Goal: Information Seeking & Learning: Learn about a topic

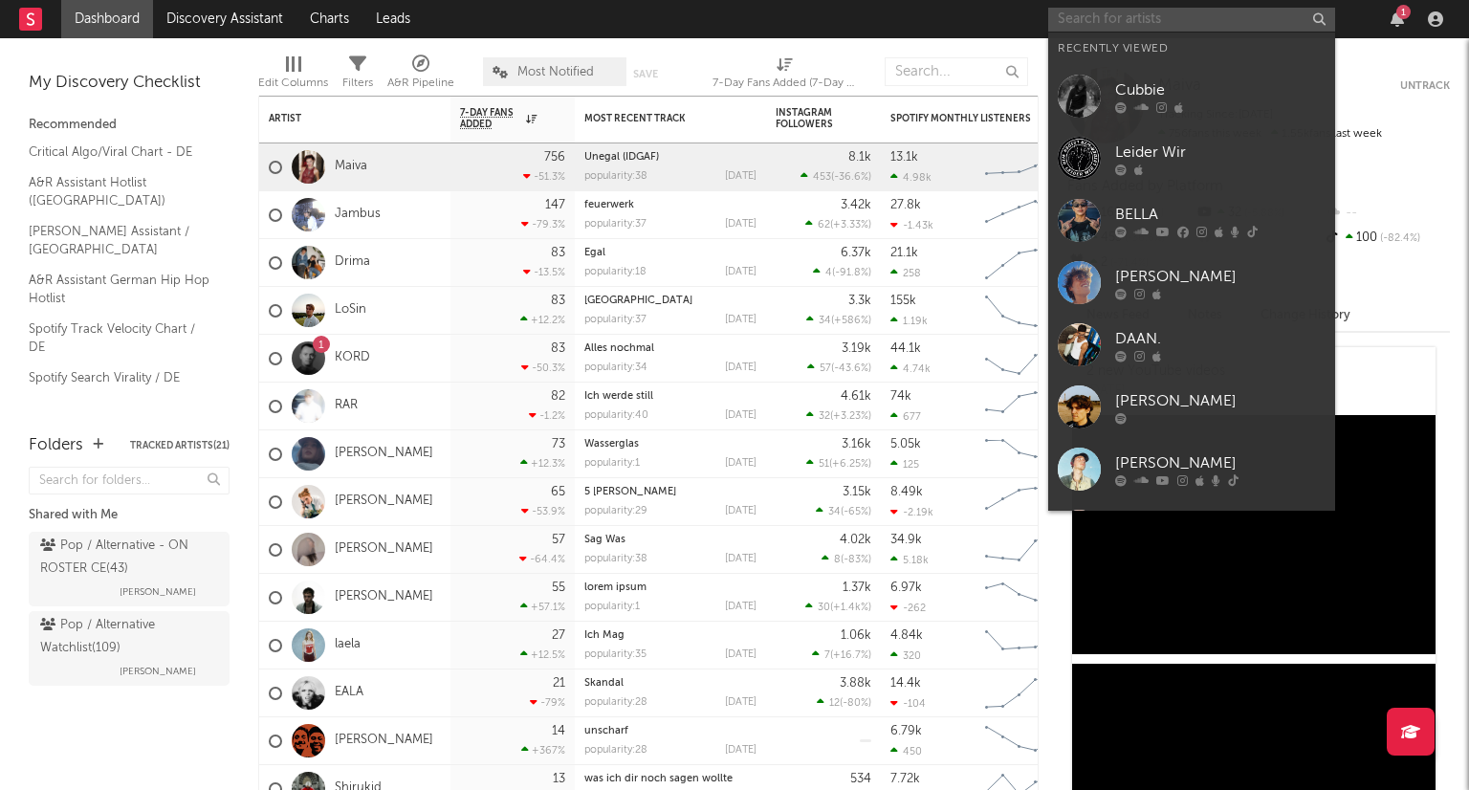
click at [1219, 17] on input "text" at bounding box center [1191, 20] width 287 height 24
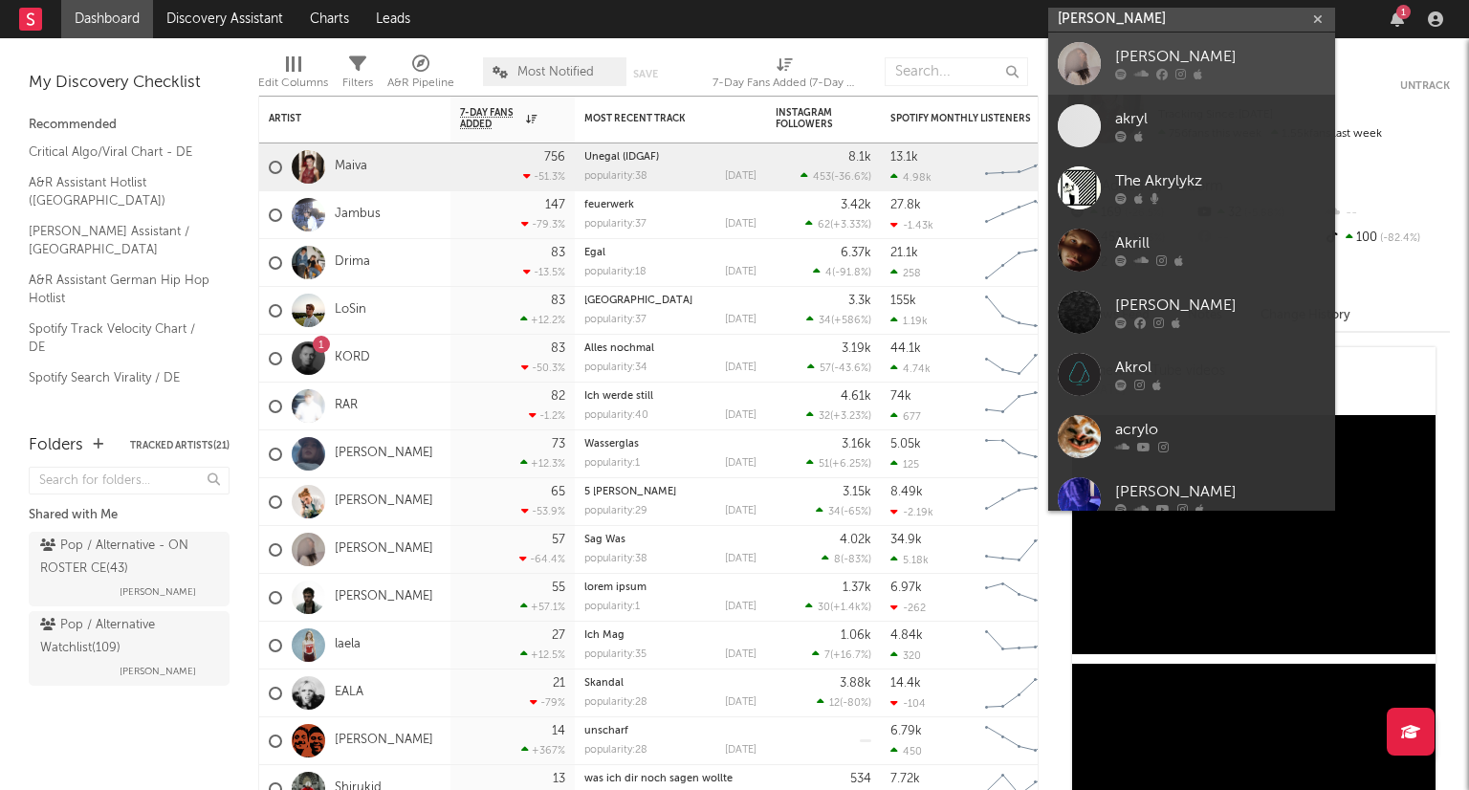
type input "[PERSON_NAME]"
click at [1239, 66] on div "[PERSON_NAME]" at bounding box center [1220, 57] width 210 height 23
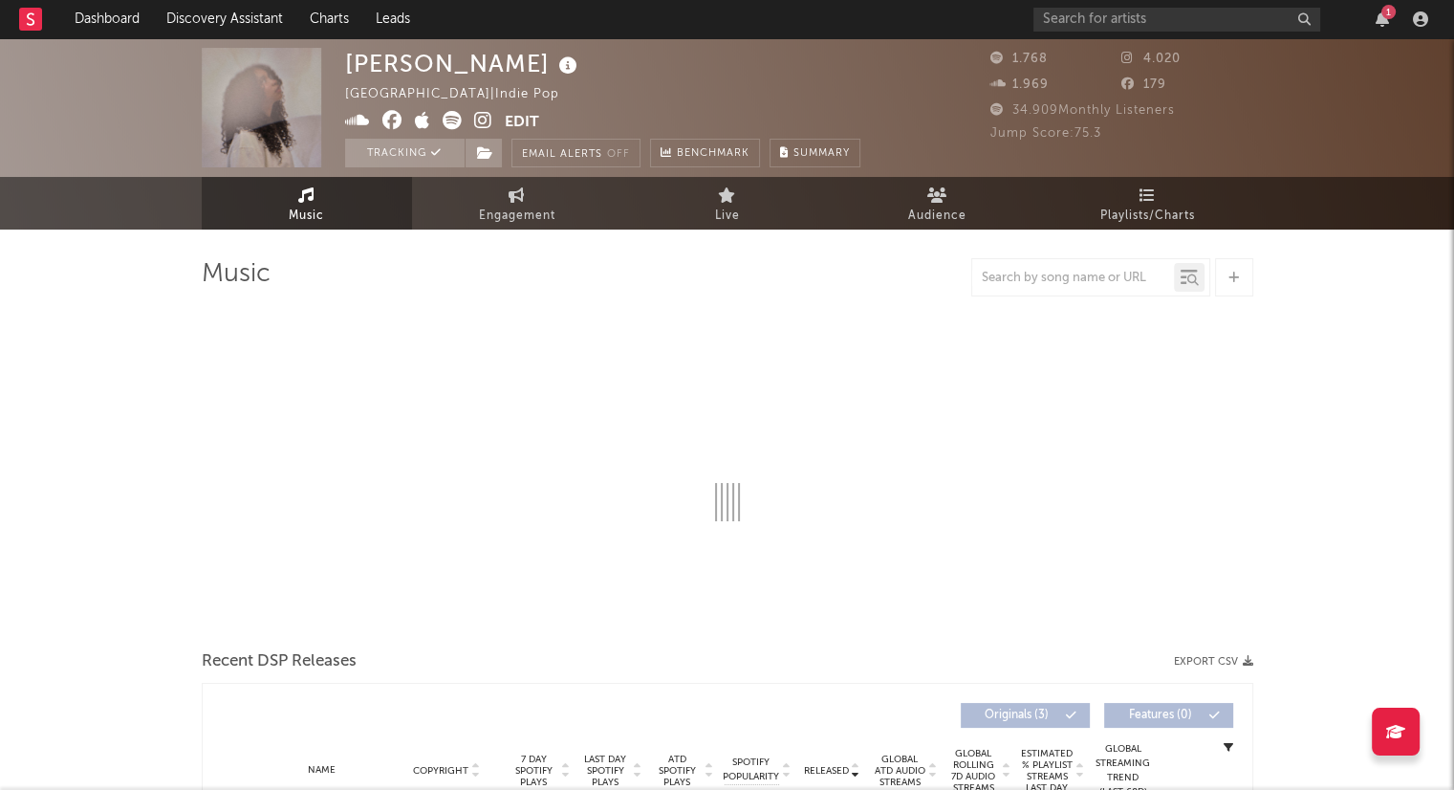
select select "1w"
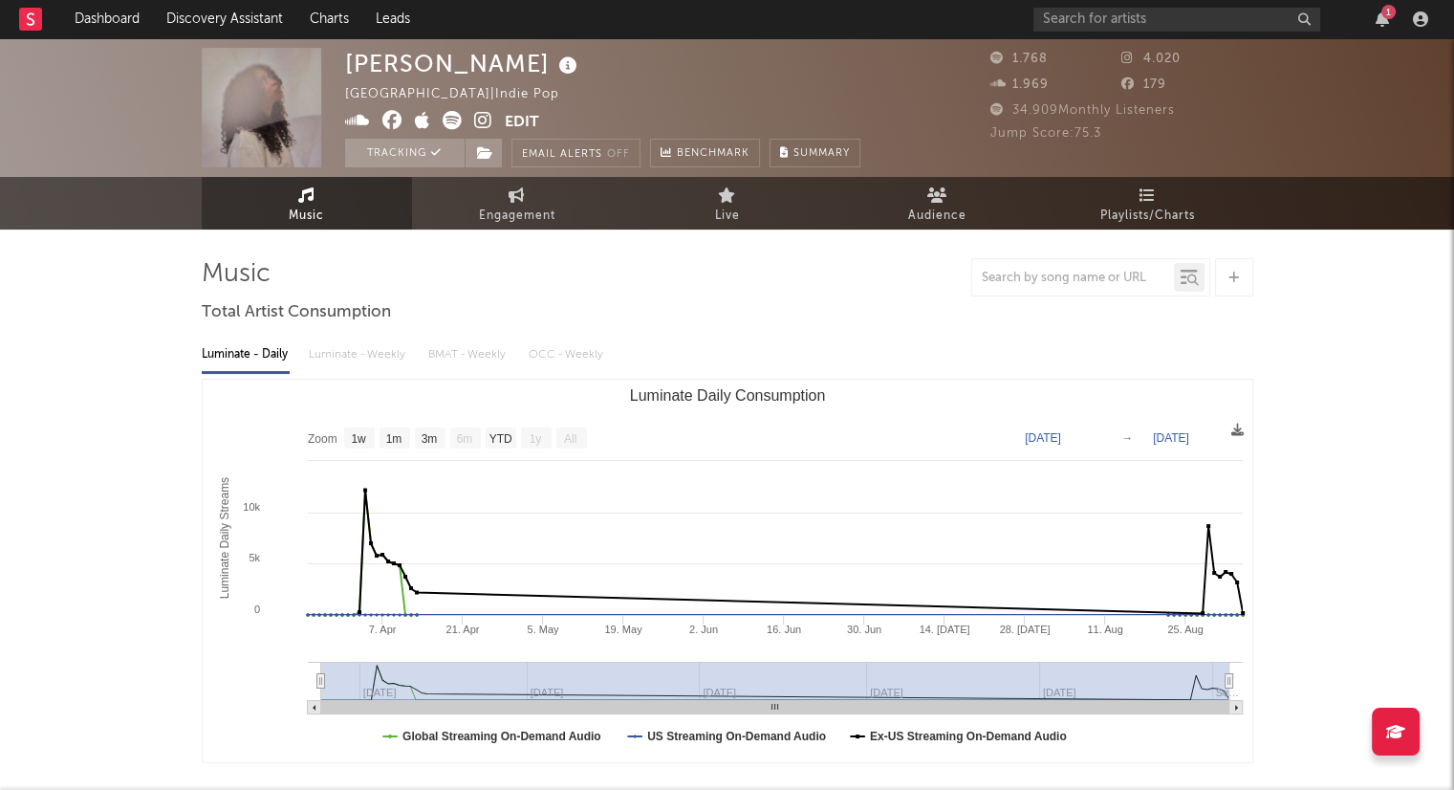
click at [476, 119] on icon at bounding box center [483, 120] width 18 height 19
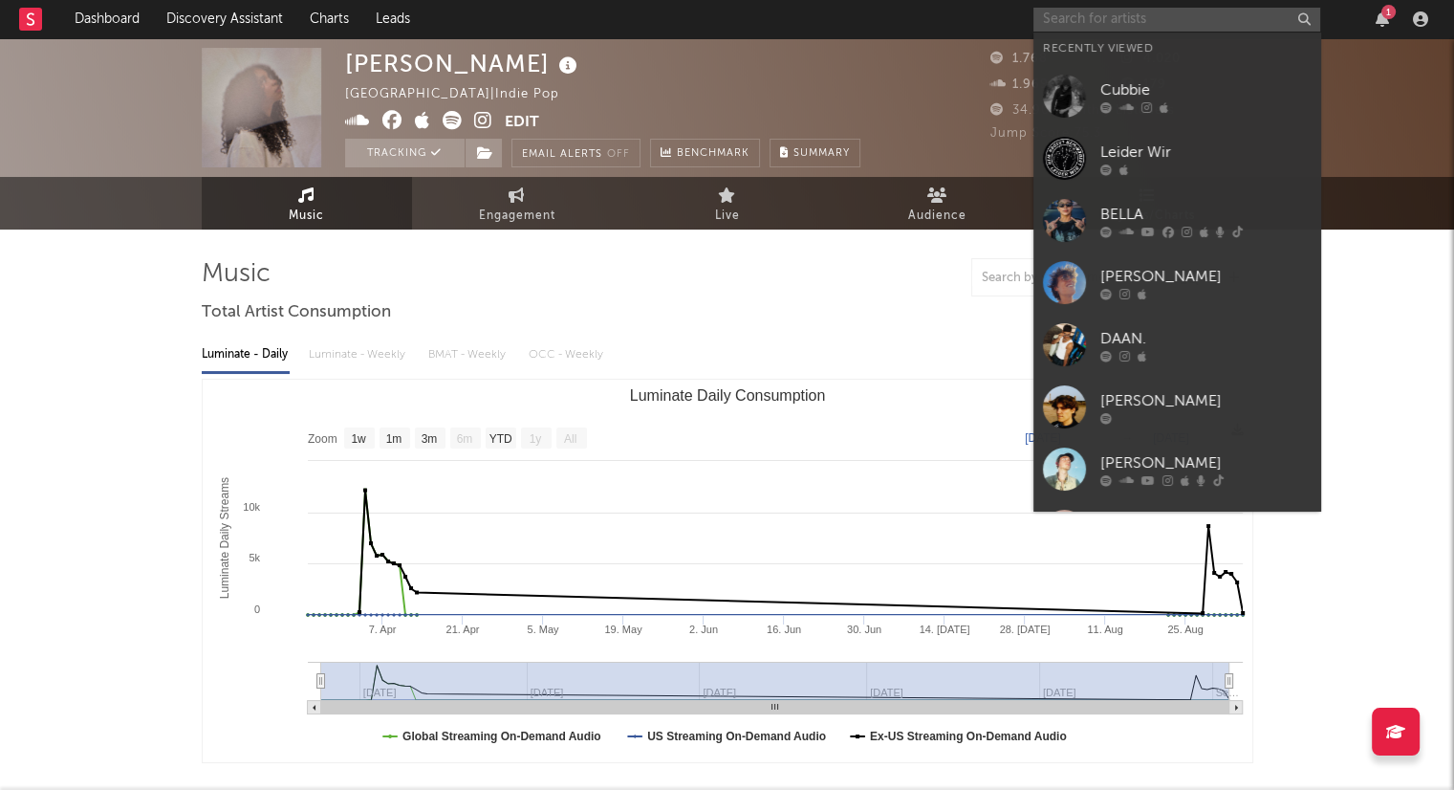
click at [1098, 22] on input "text" at bounding box center [1176, 20] width 287 height 24
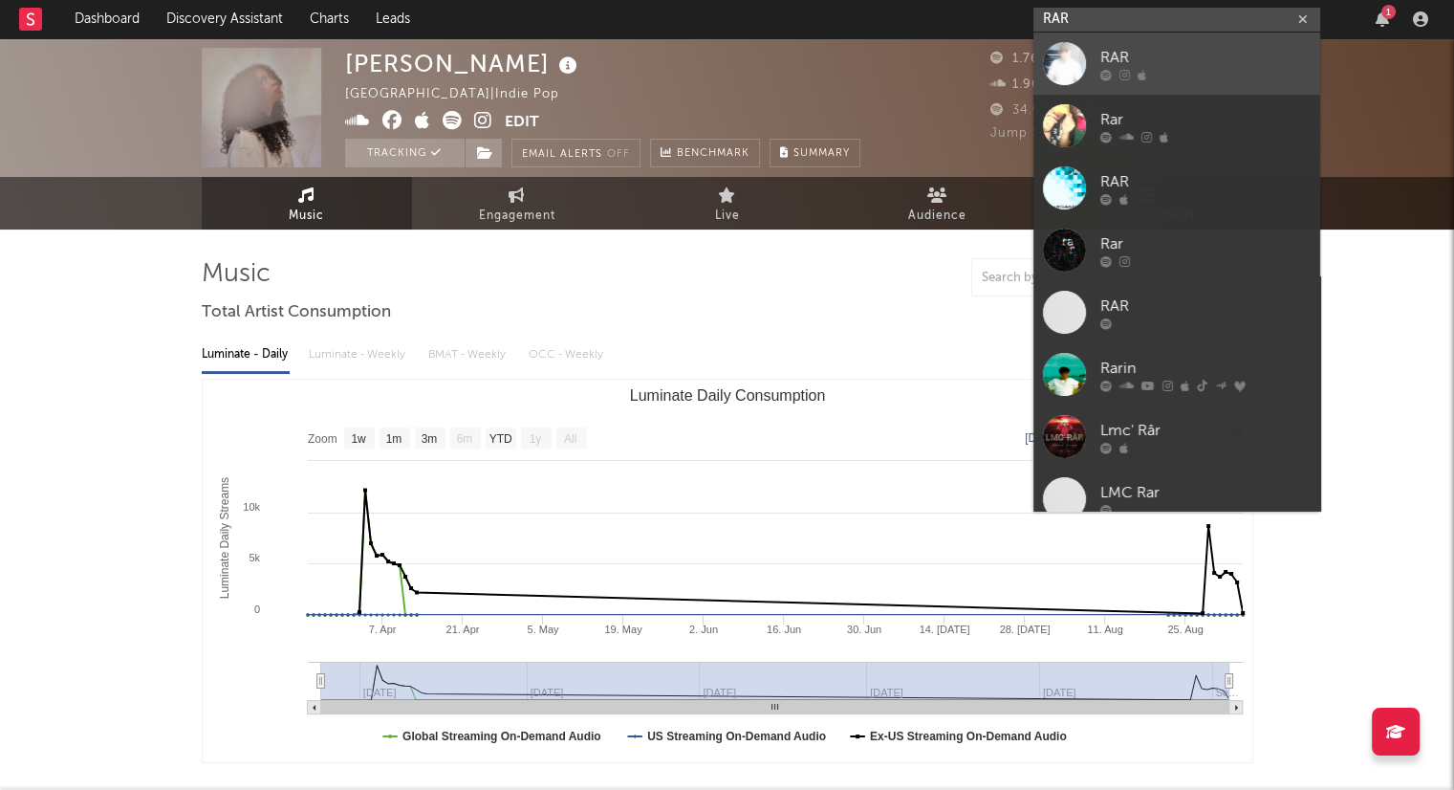
type input "RAR"
click at [1123, 51] on div "RAR" at bounding box center [1205, 57] width 210 height 23
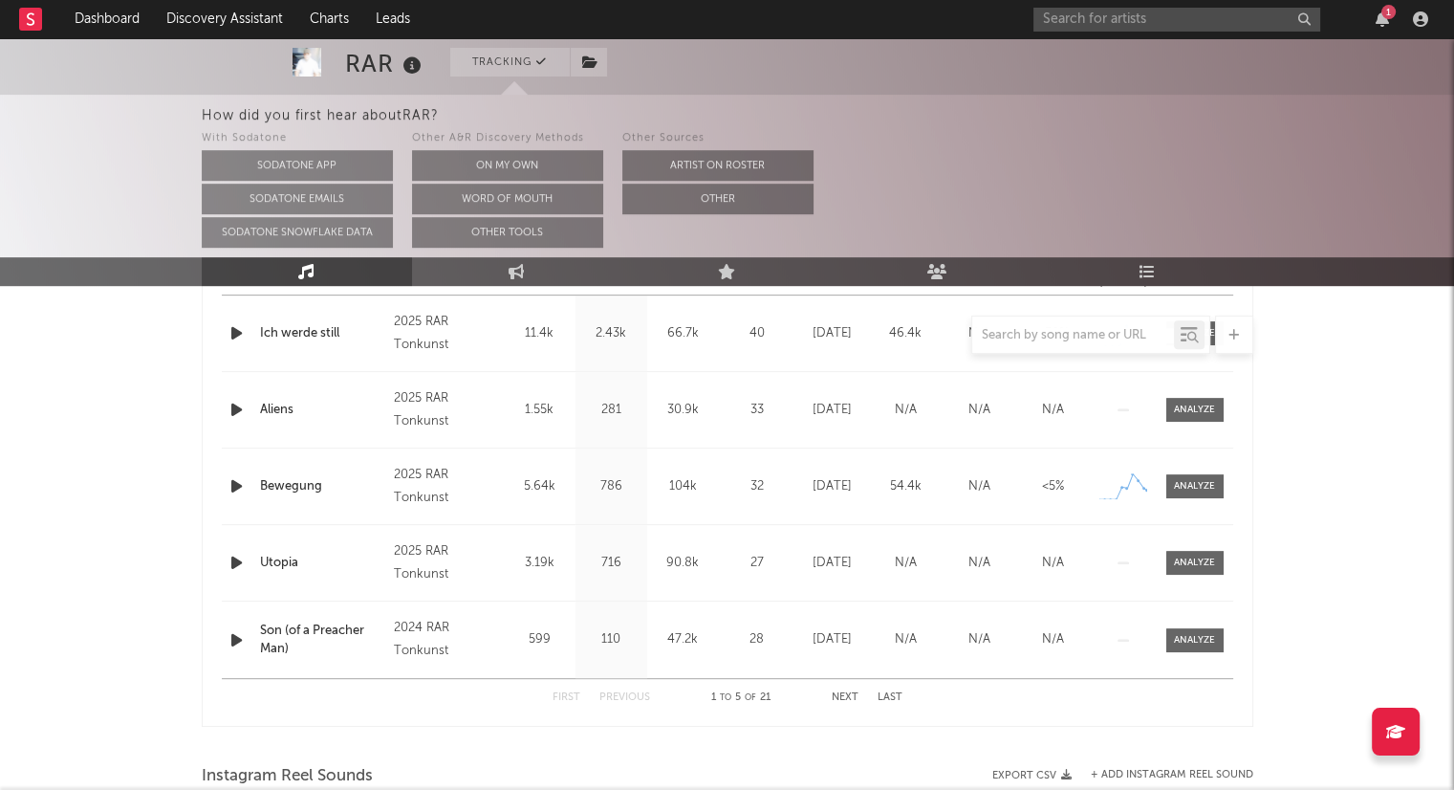
scroll to position [681, 0]
select select "6m"
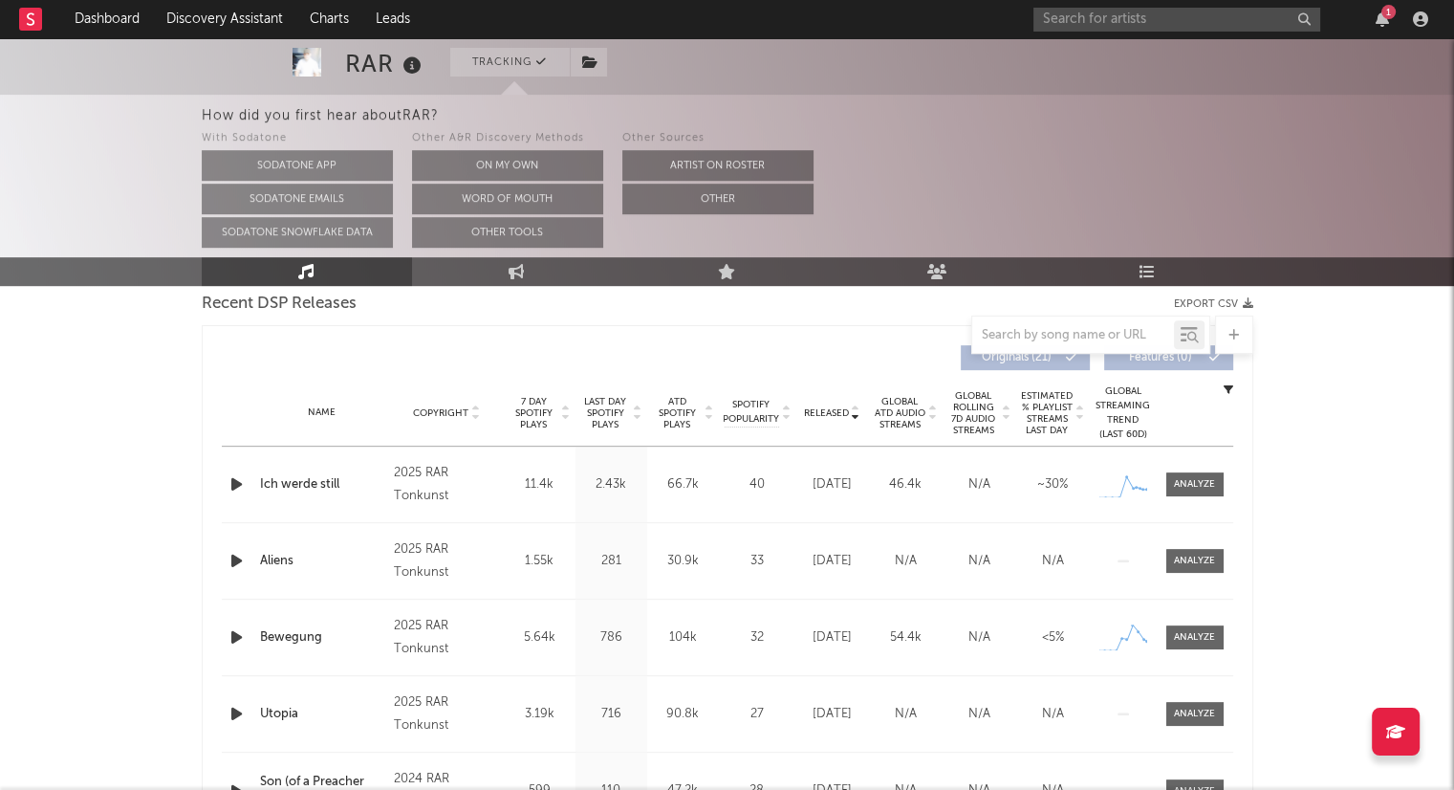
scroll to position [832, 0]
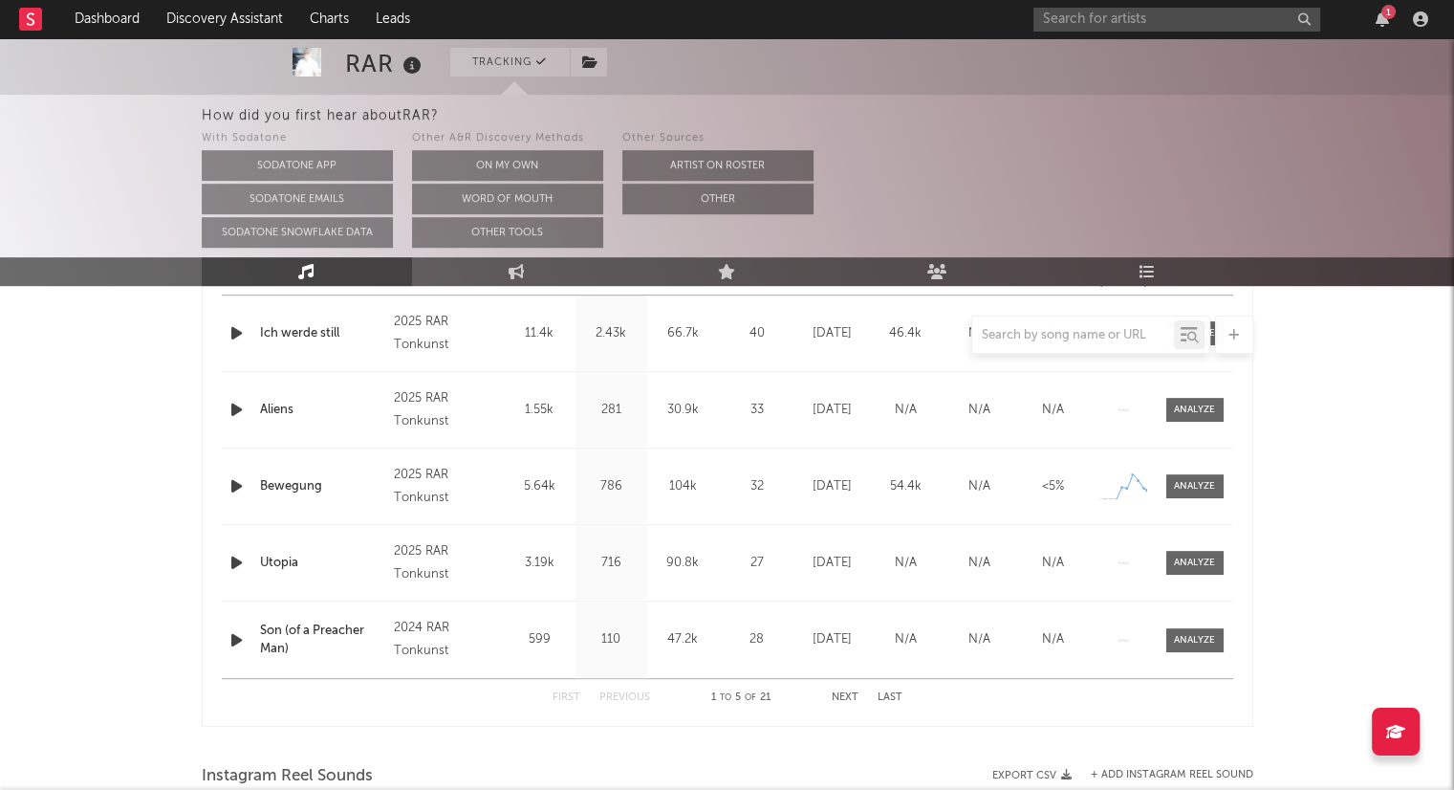
click at [844, 700] on button "Next" at bounding box center [845, 697] width 27 height 11
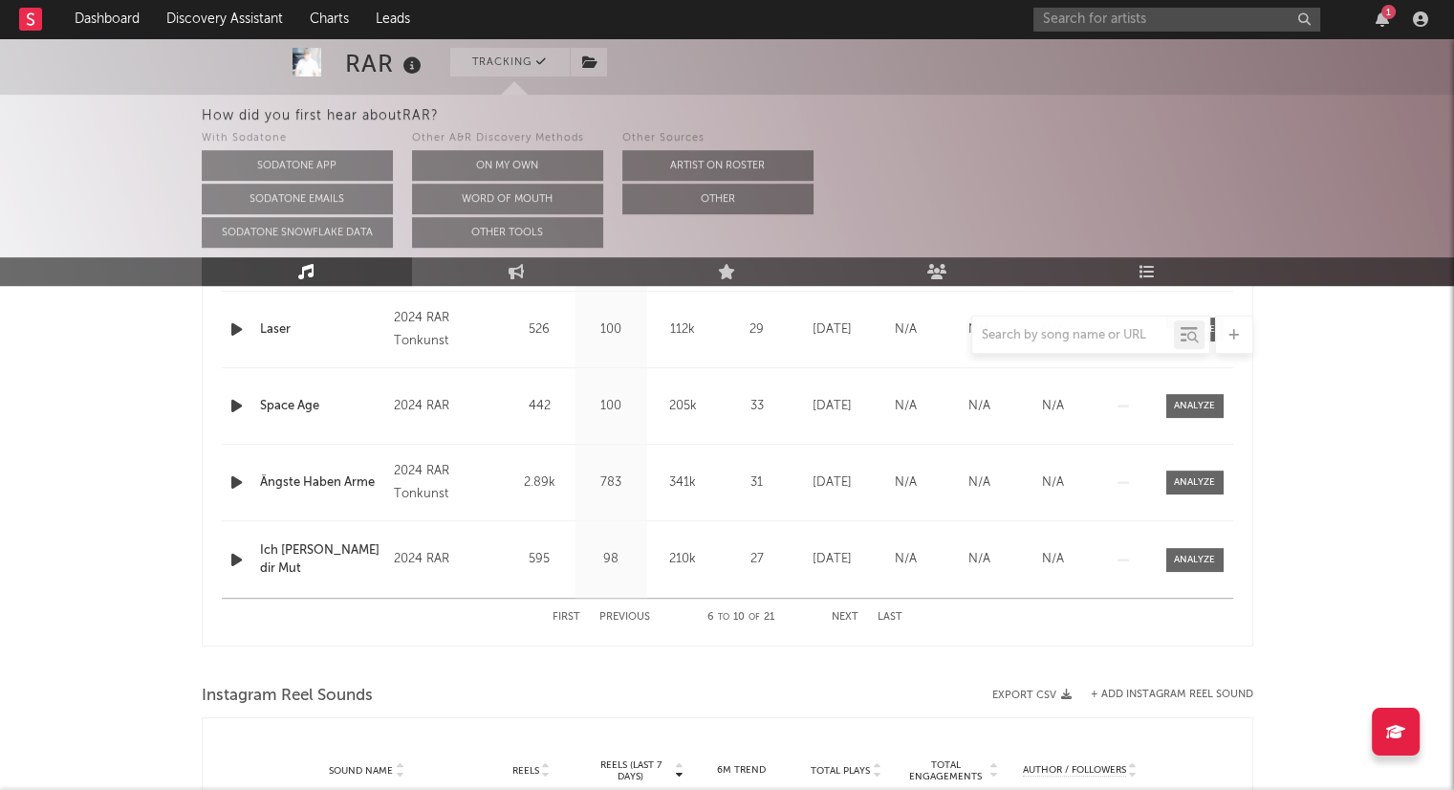
scroll to position [910, 0]
click at [859, 611] on div "First Previous 6 to 10 of 21 Next Last" at bounding box center [728, 618] width 350 height 37
click at [849, 616] on button "Next" at bounding box center [845, 619] width 27 height 11
click at [849, 614] on button "Next" at bounding box center [845, 619] width 27 height 11
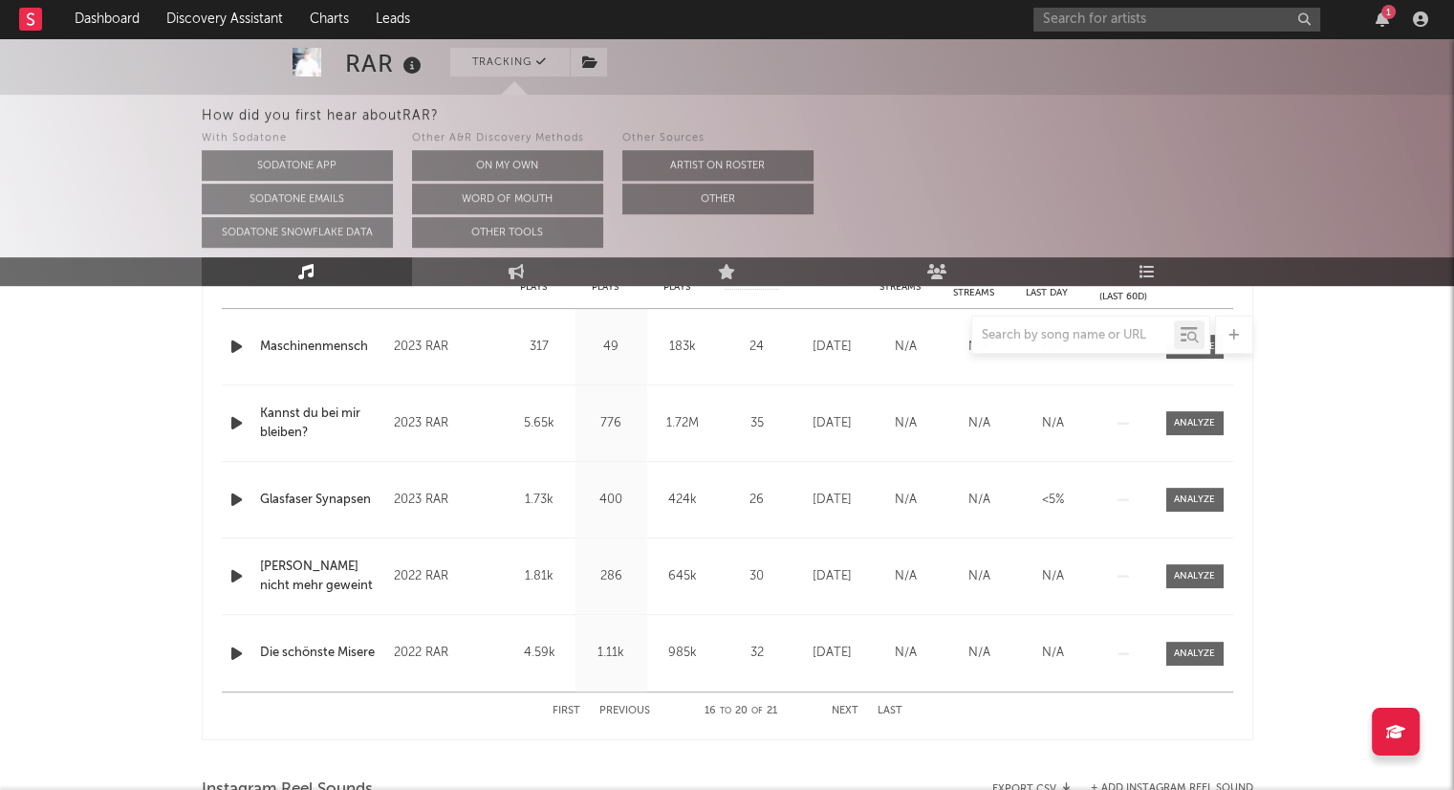
scroll to position [820, 0]
click at [851, 707] on button "Next" at bounding box center [845, 709] width 27 height 11
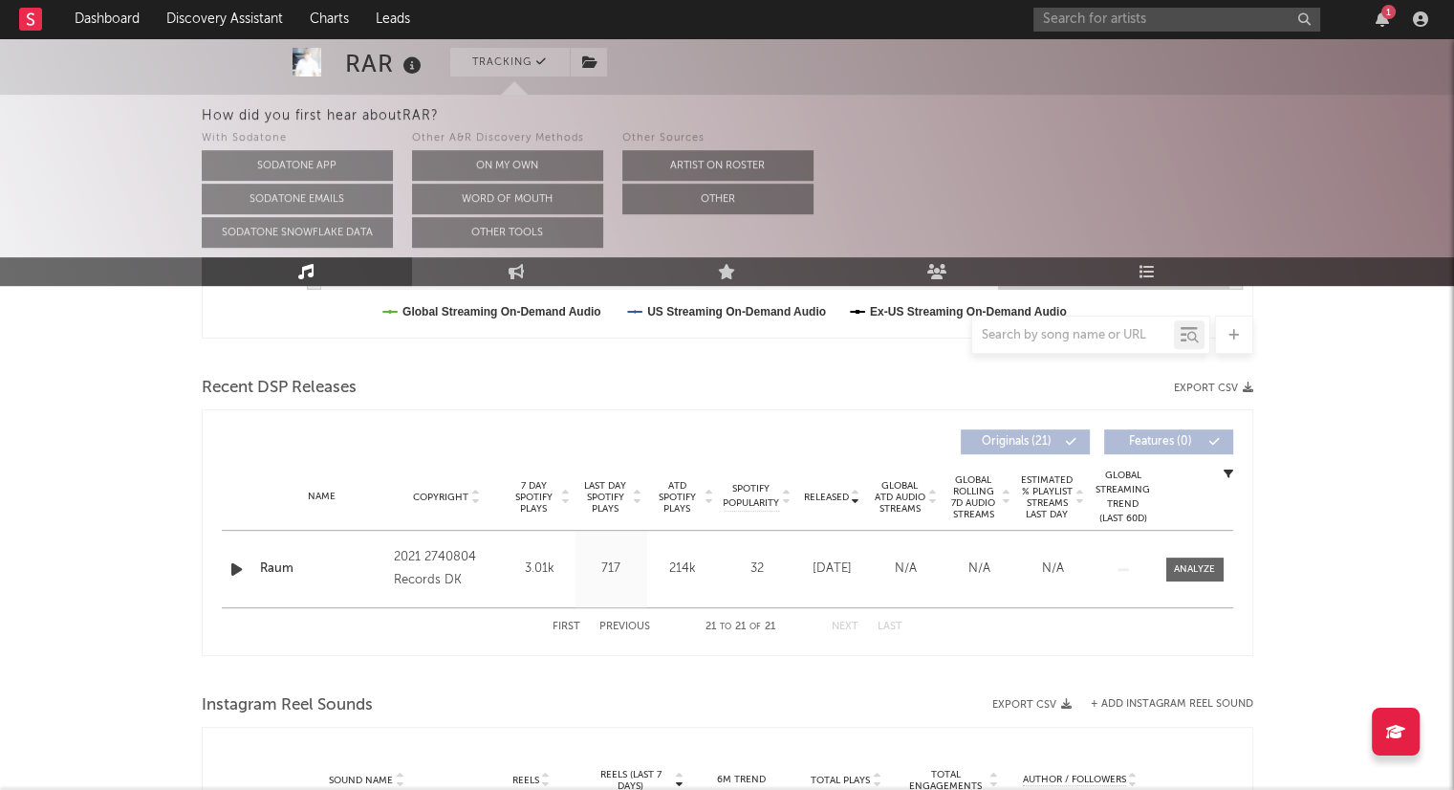
scroll to position [596, 0]
click at [564, 627] on button "First" at bounding box center [567, 627] width 28 height 11
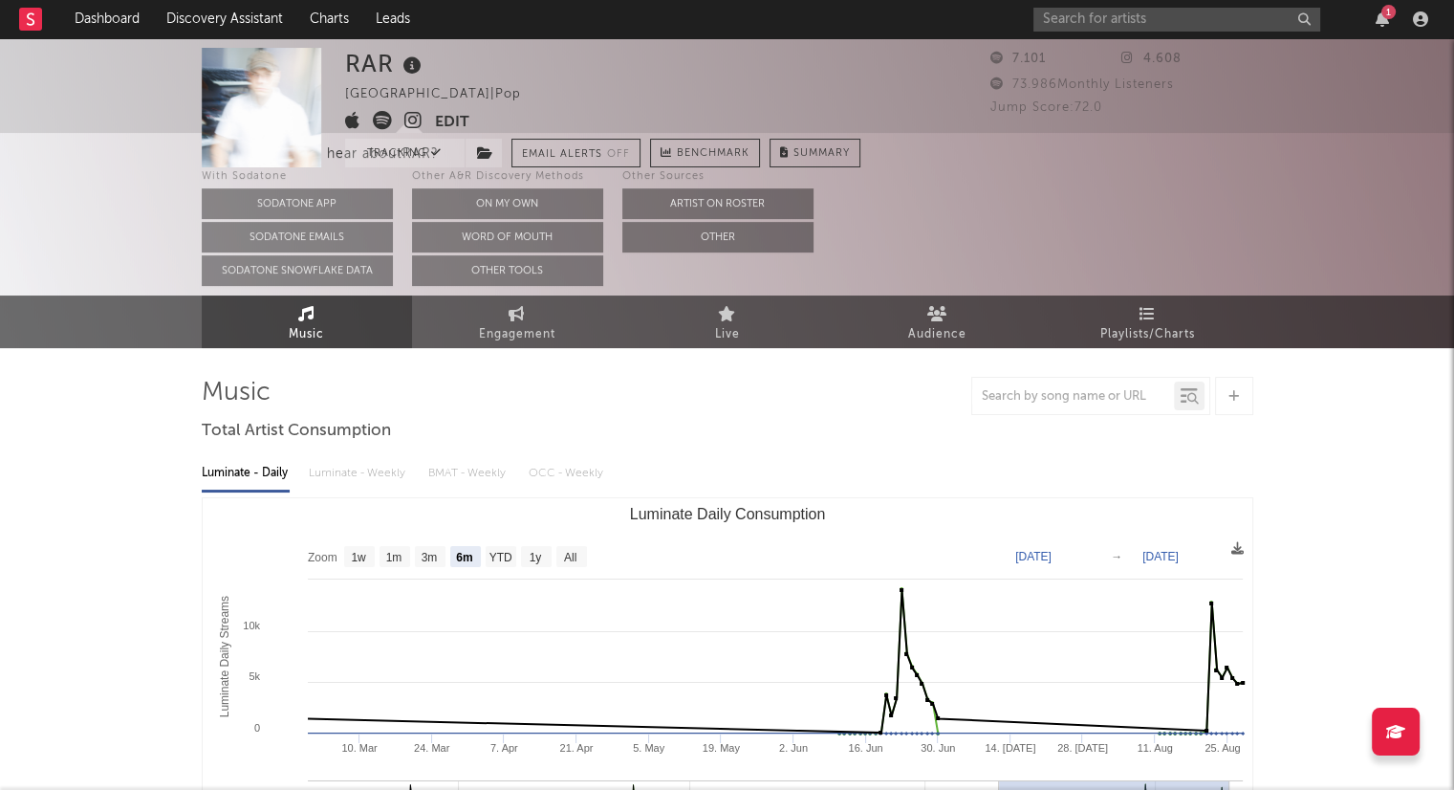
scroll to position [0, 0]
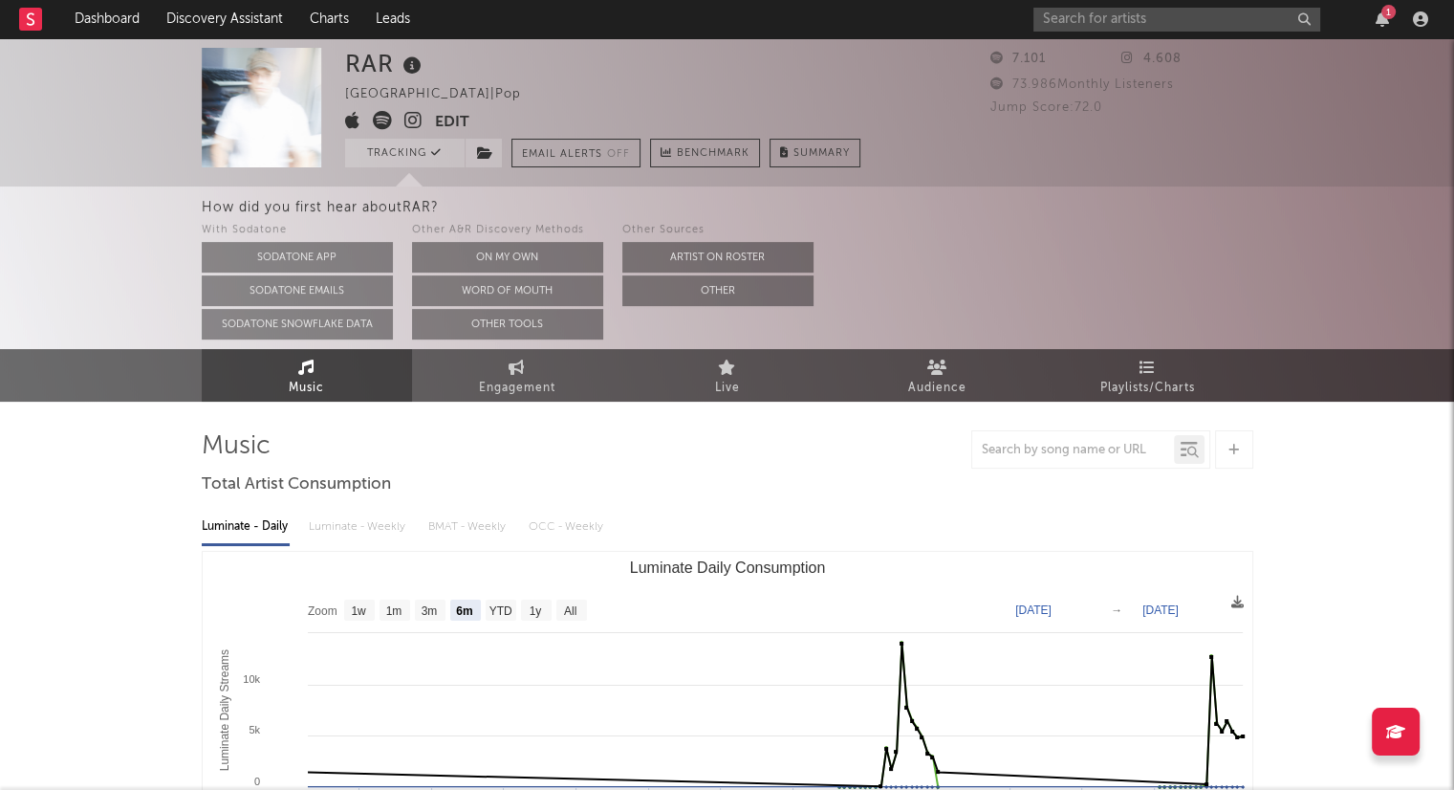
click at [412, 118] on icon at bounding box center [413, 120] width 18 height 19
click at [134, 20] on link "Dashboard" at bounding box center [107, 19] width 92 height 38
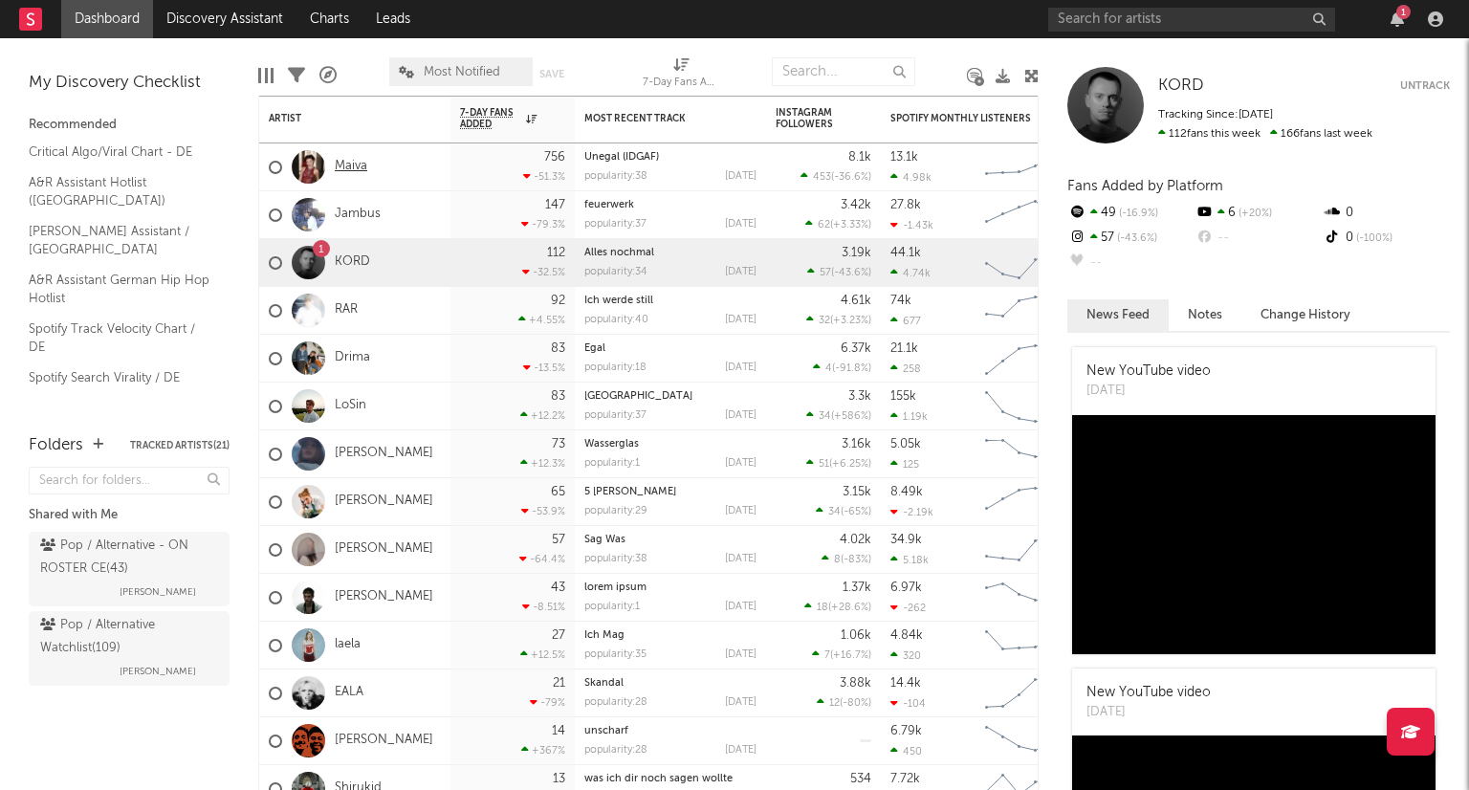
click at [353, 163] on link "Maiva" at bounding box center [351, 167] width 33 height 16
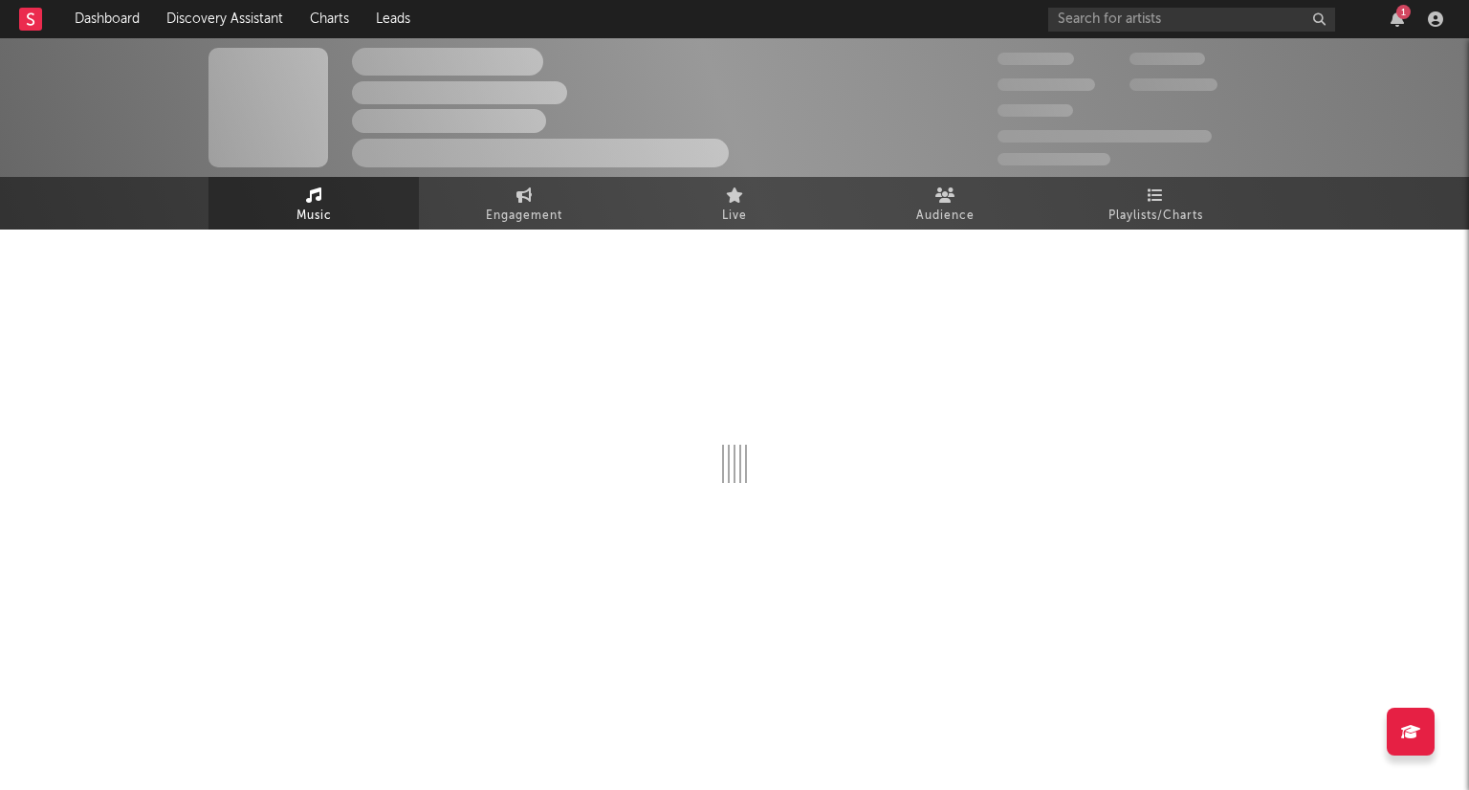
select select "6m"
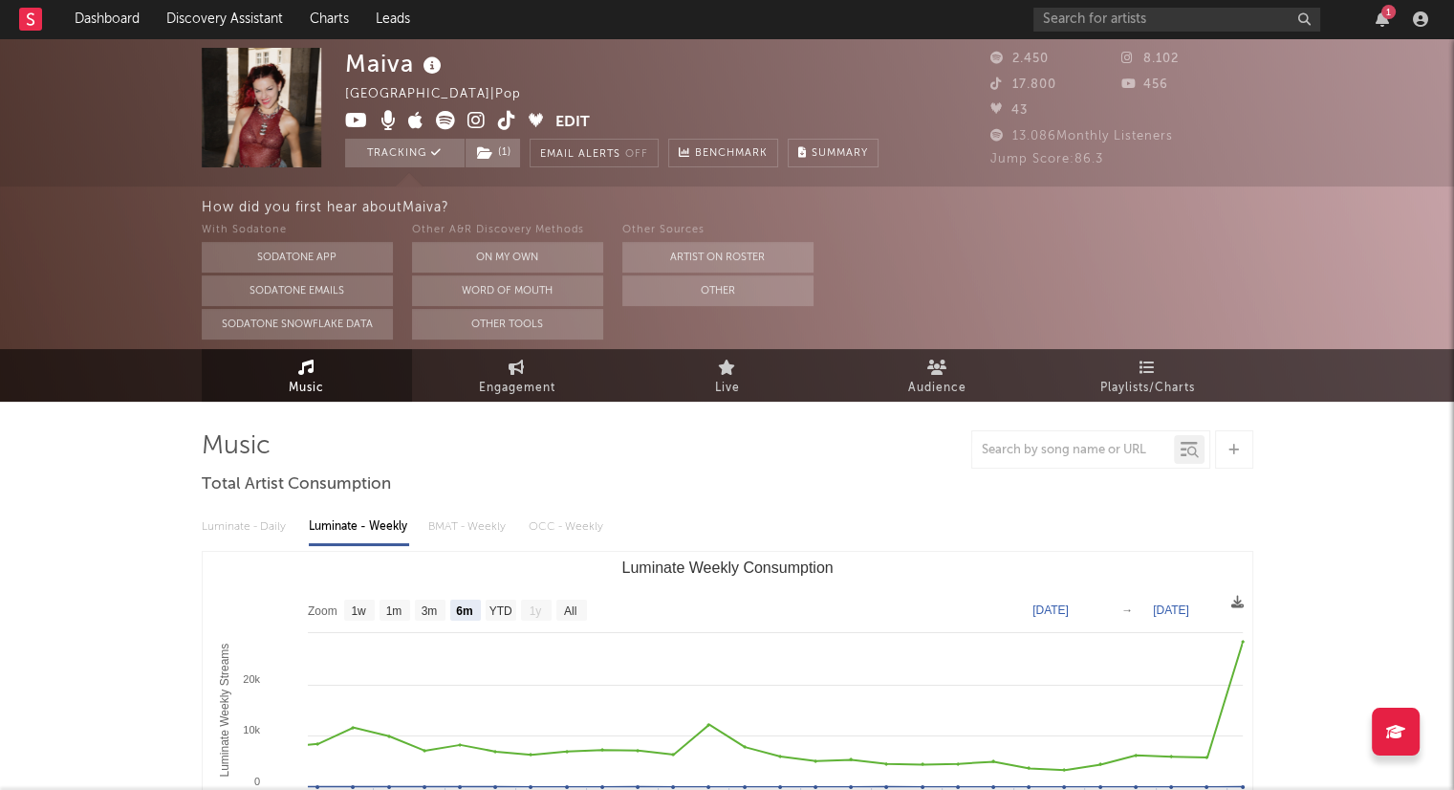
click at [485, 122] on span at bounding box center [450, 123] width 210 height 24
click at [477, 123] on icon at bounding box center [477, 120] width 18 height 19
click at [563, 369] on link "Engagement" at bounding box center [517, 375] width 210 height 53
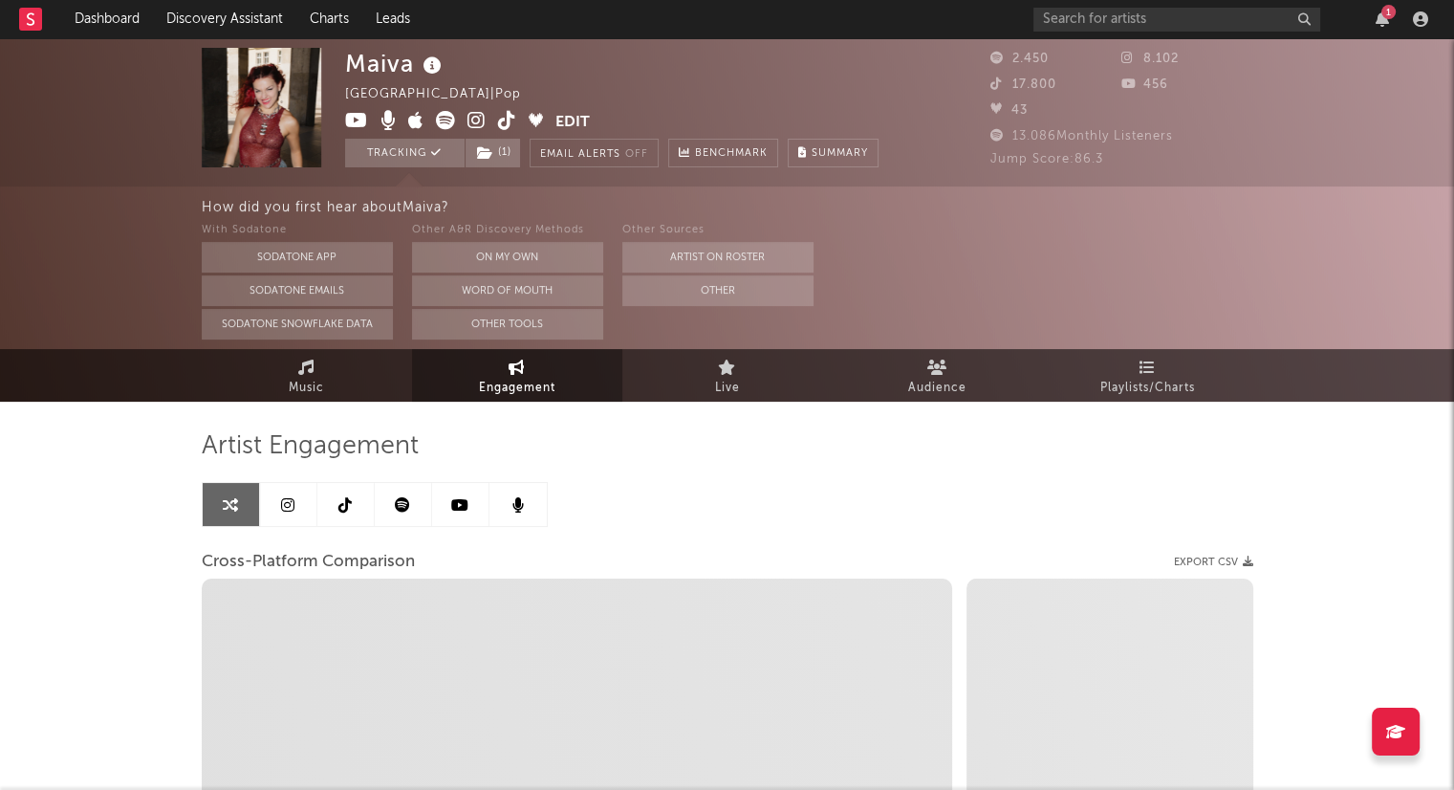
select select "1w"
select select "1m"
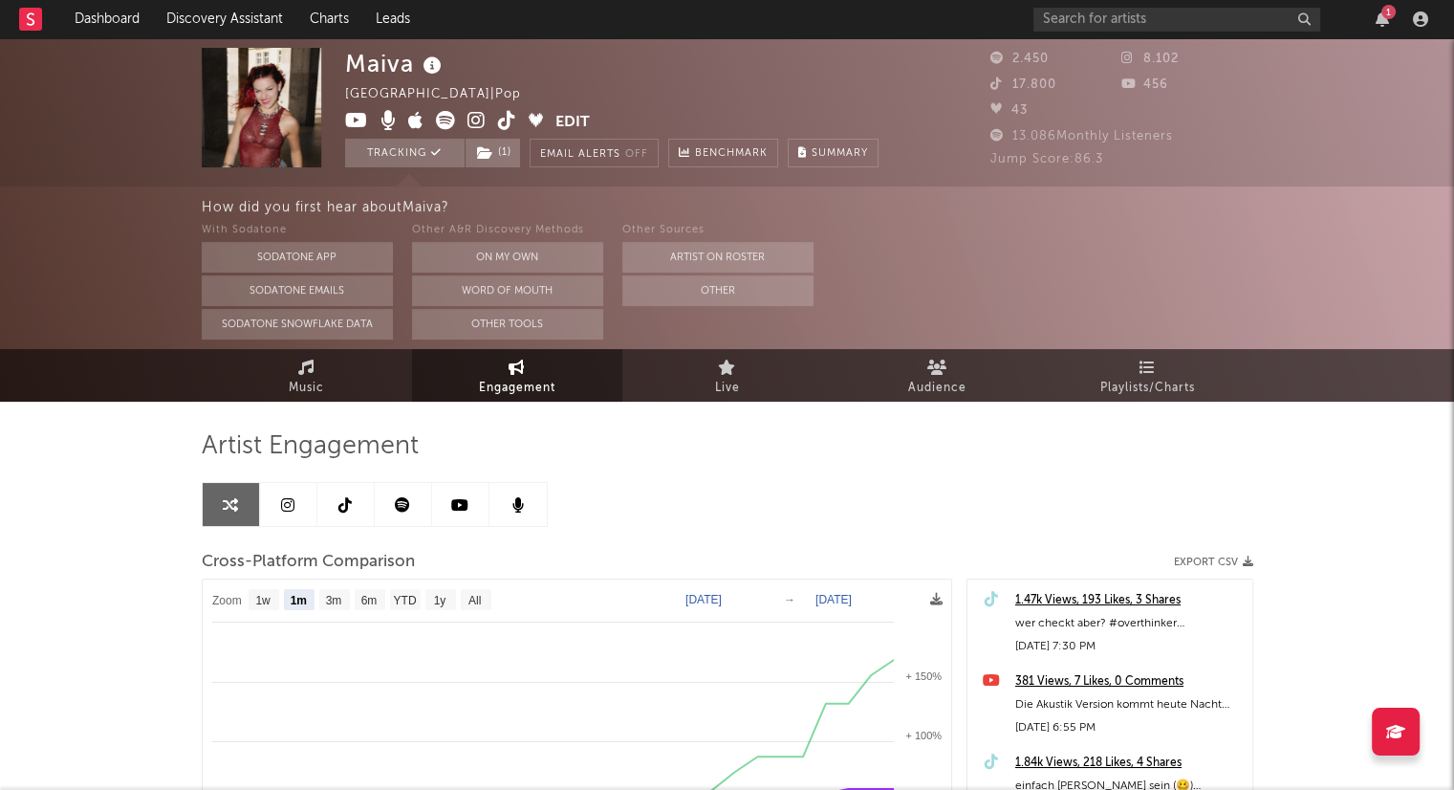
click at [294, 506] on link at bounding box center [288, 504] width 57 height 43
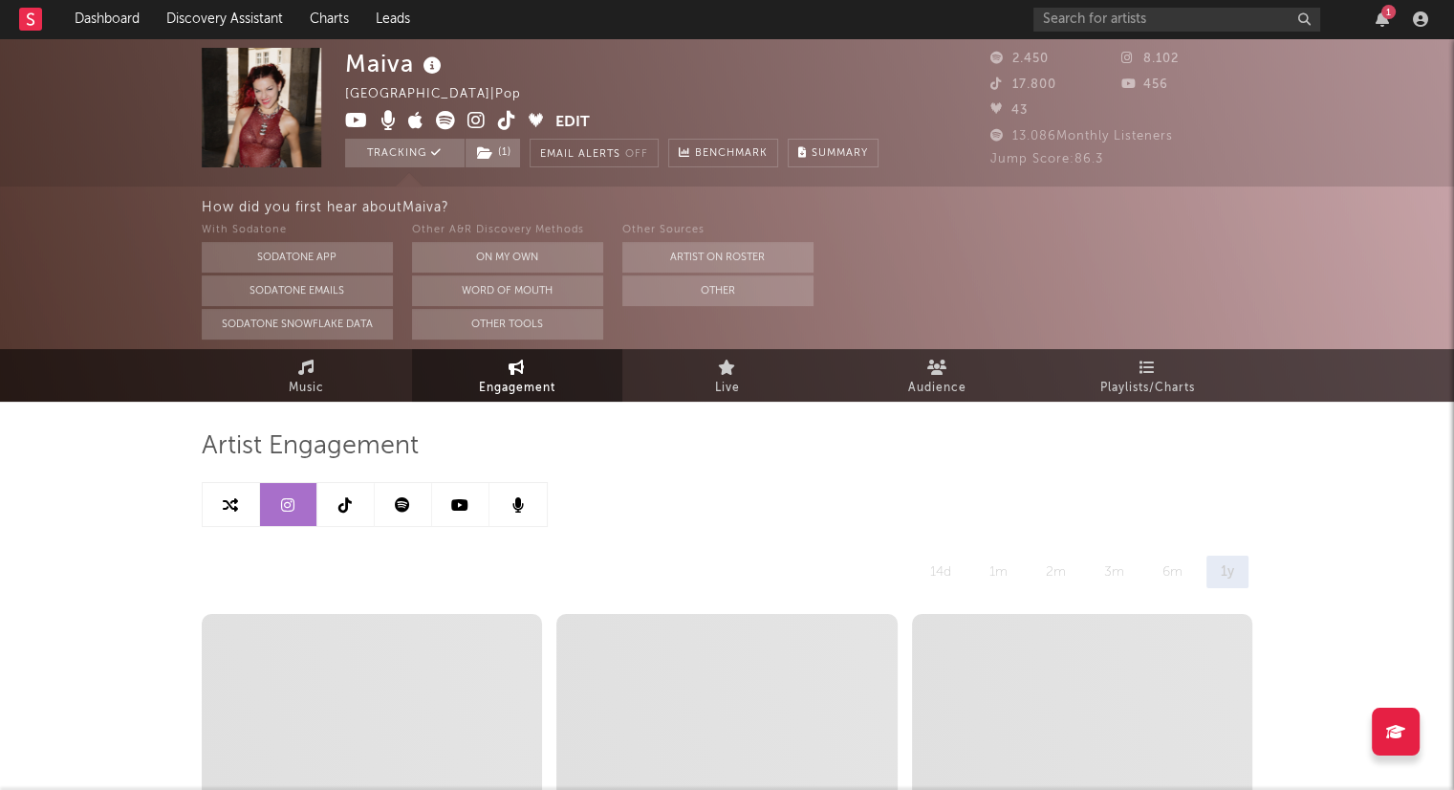
select select "6m"
click at [229, 510] on icon at bounding box center [230, 504] width 15 height 15
select select "1m"
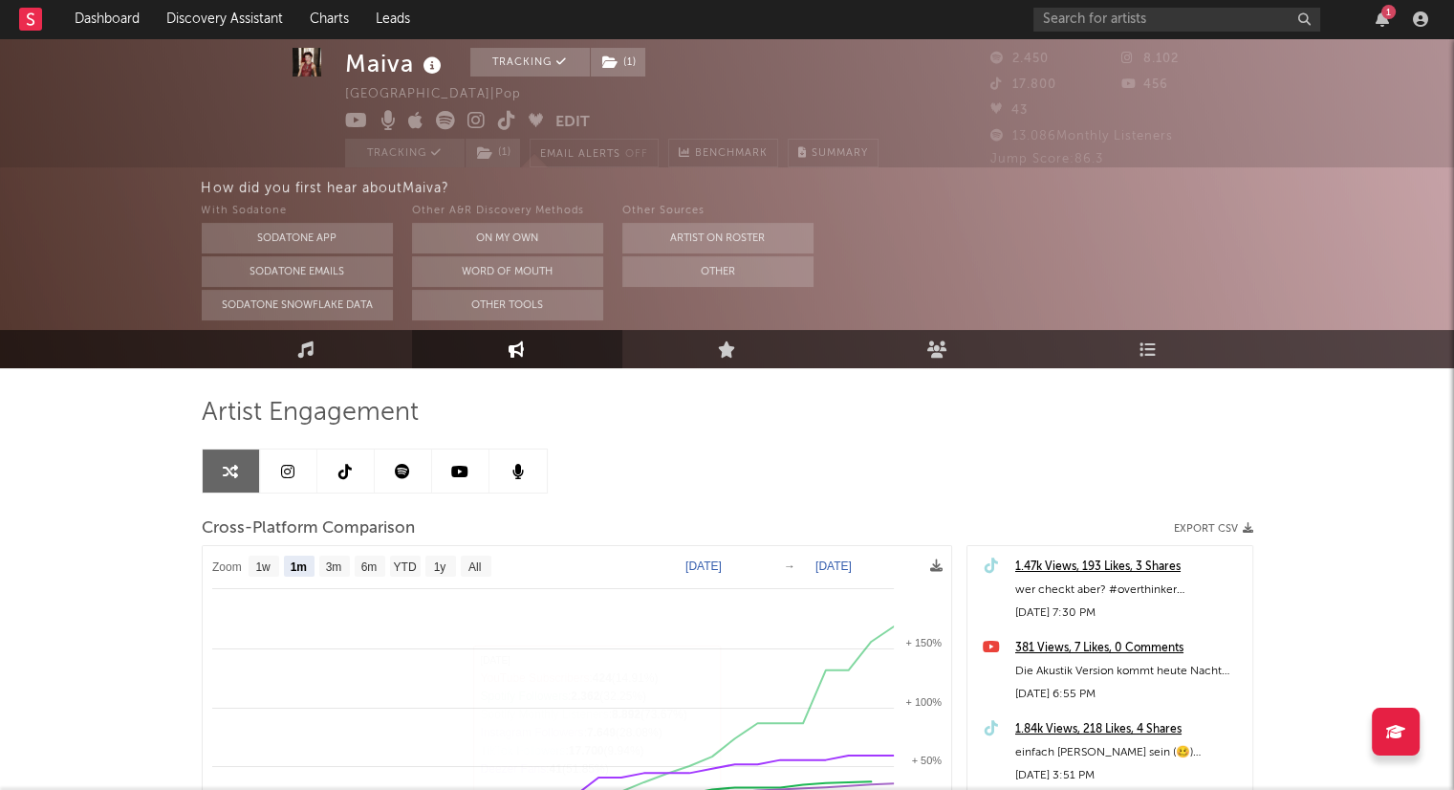
scroll to position [34, 0]
click at [288, 472] on icon at bounding box center [287, 470] width 13 height 15
select select "6m"
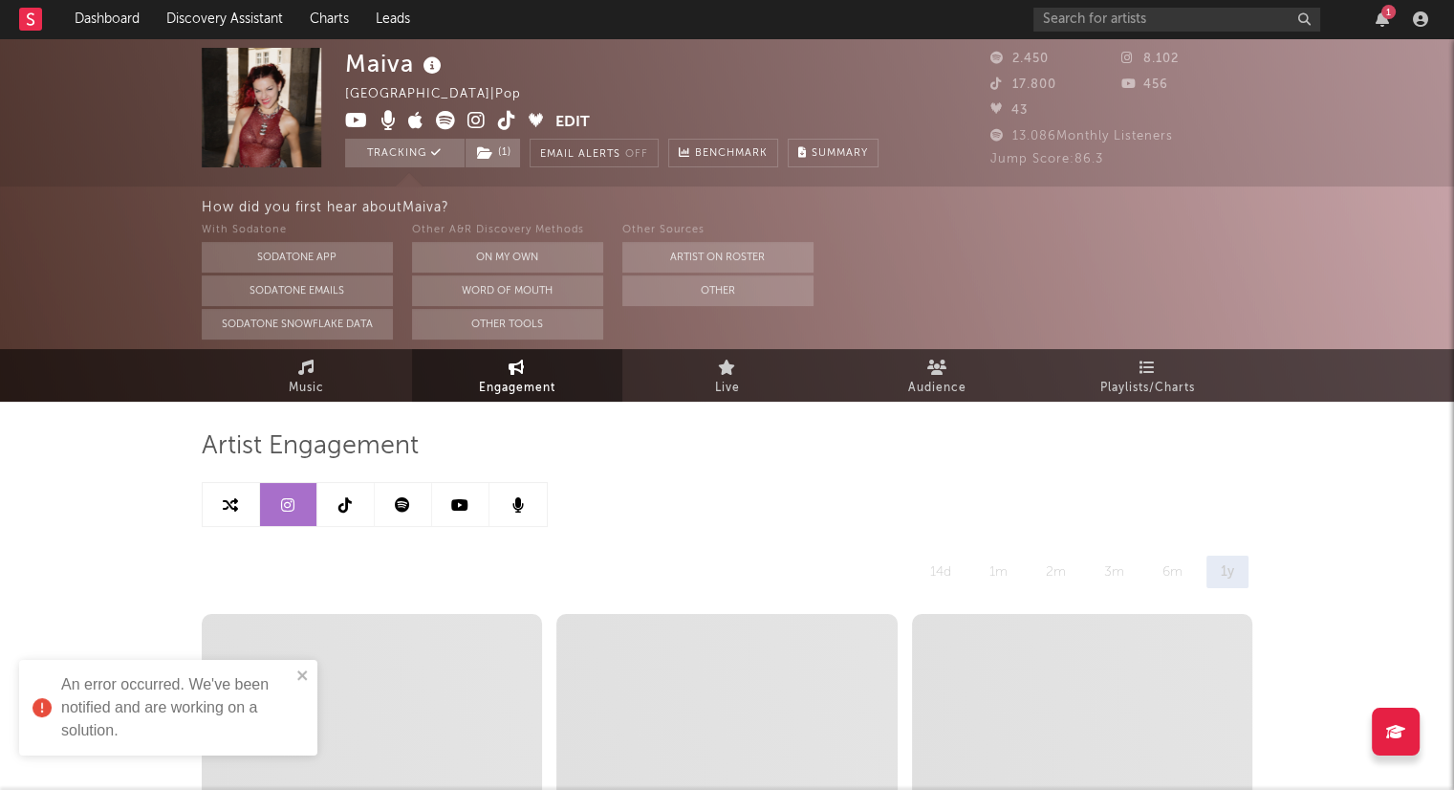
click at [233, 512] on link at bounding box center [231, 504] width 57 height 43
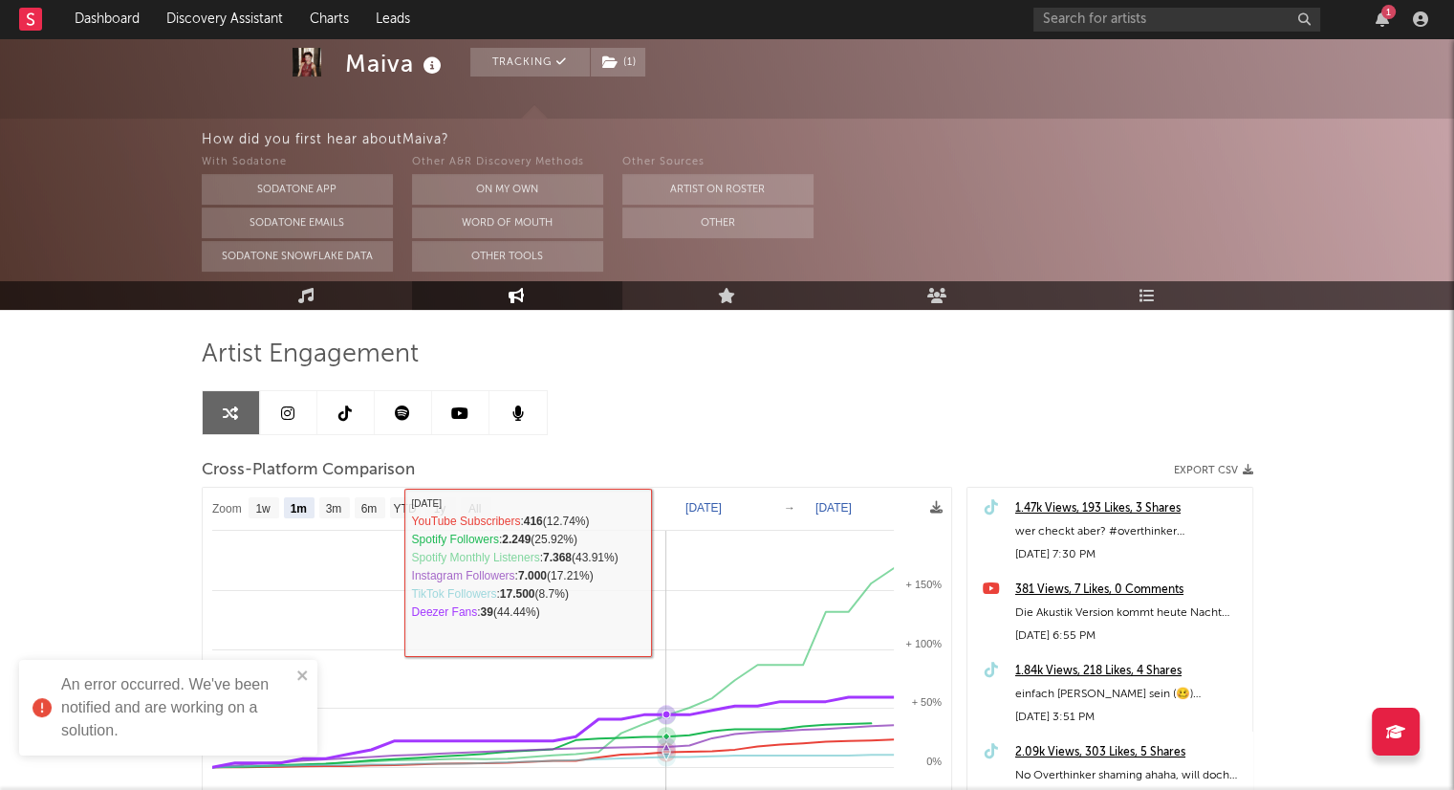
scroll to position [285, 0]
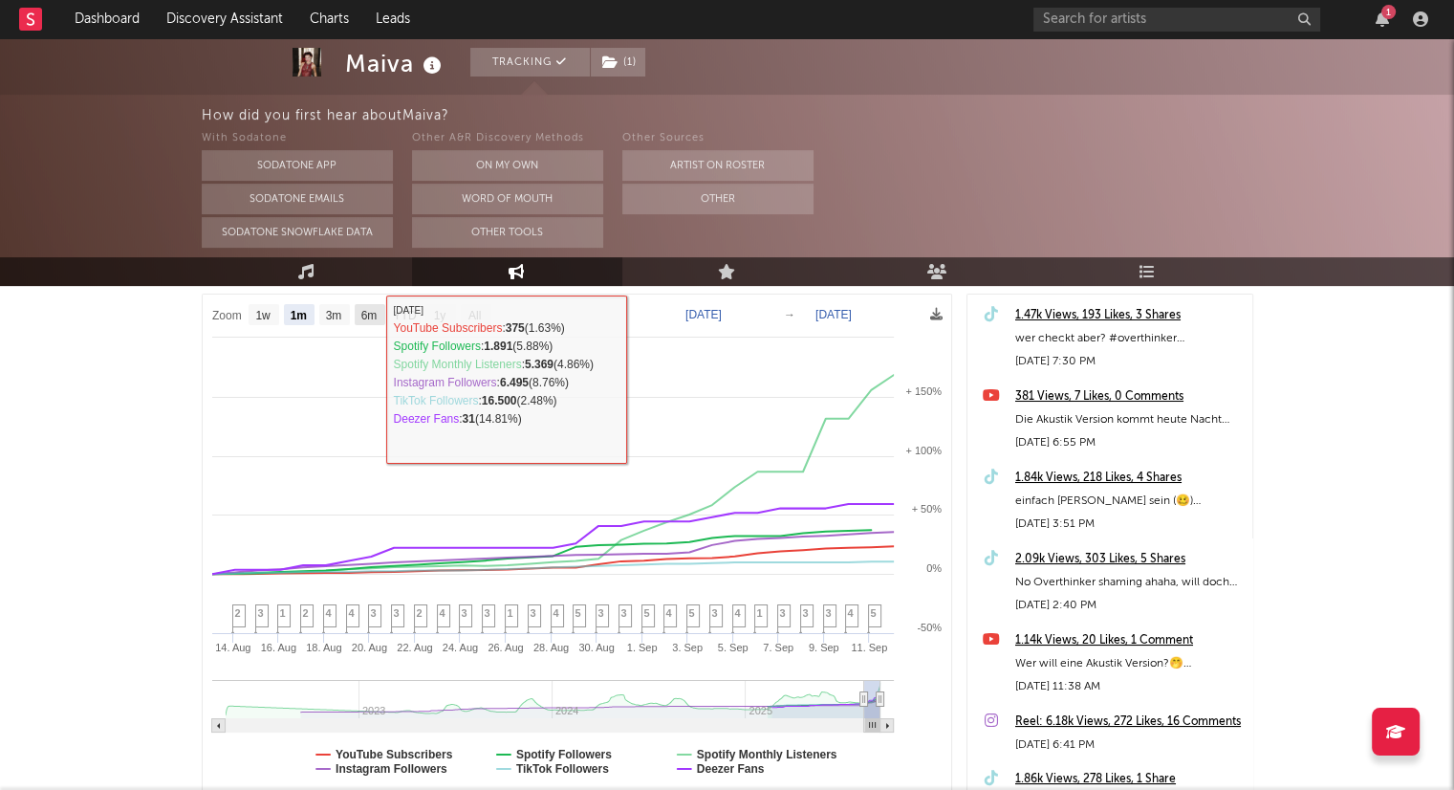
click at [364, 312] on text "6m" at bounding box center [368, 315] width 16 height 13
select select "6m"
type input "[DATE]"
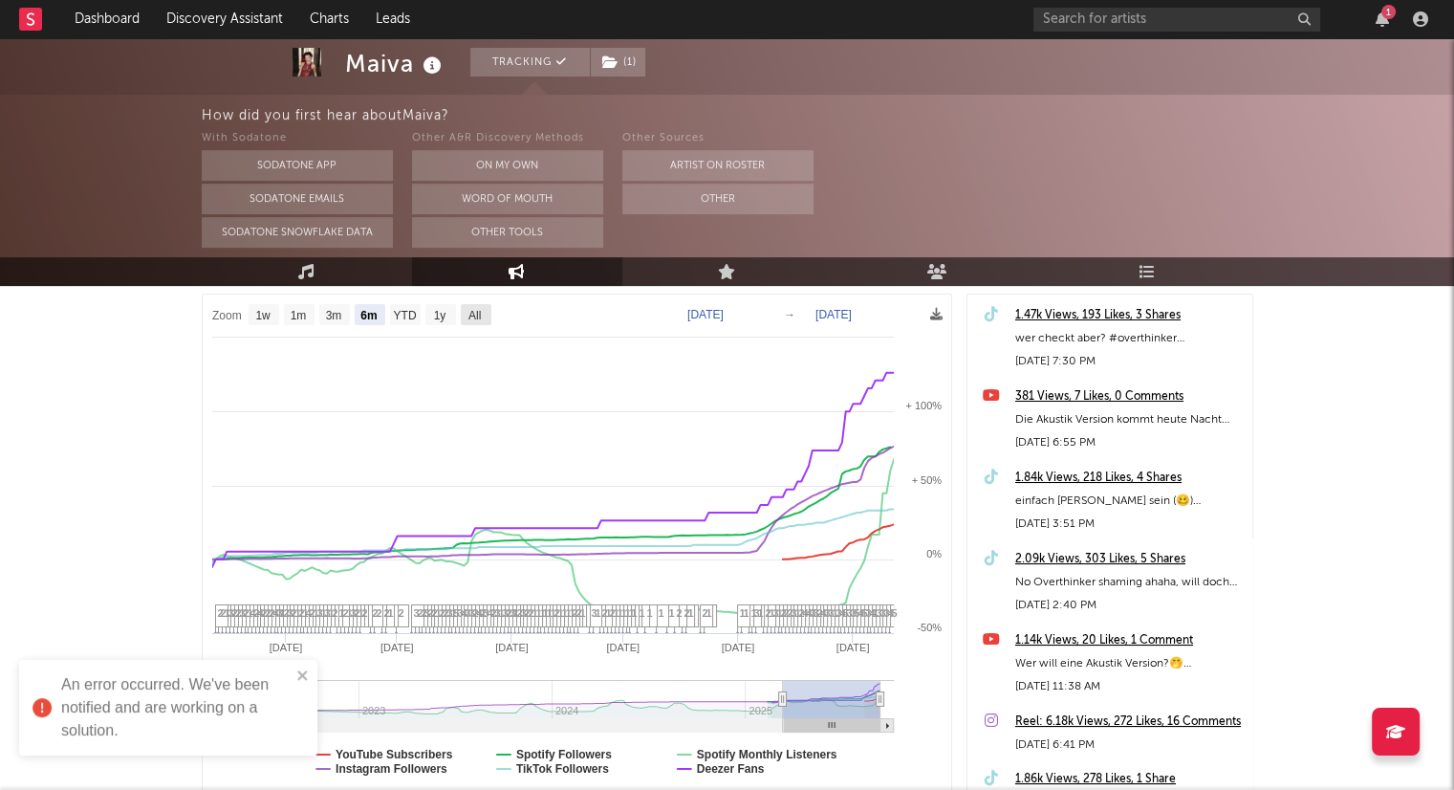
click at [483, 306] on rect at bounding box center [476, 314] width 31 height 21
select select "All"
type input "[DATE]"
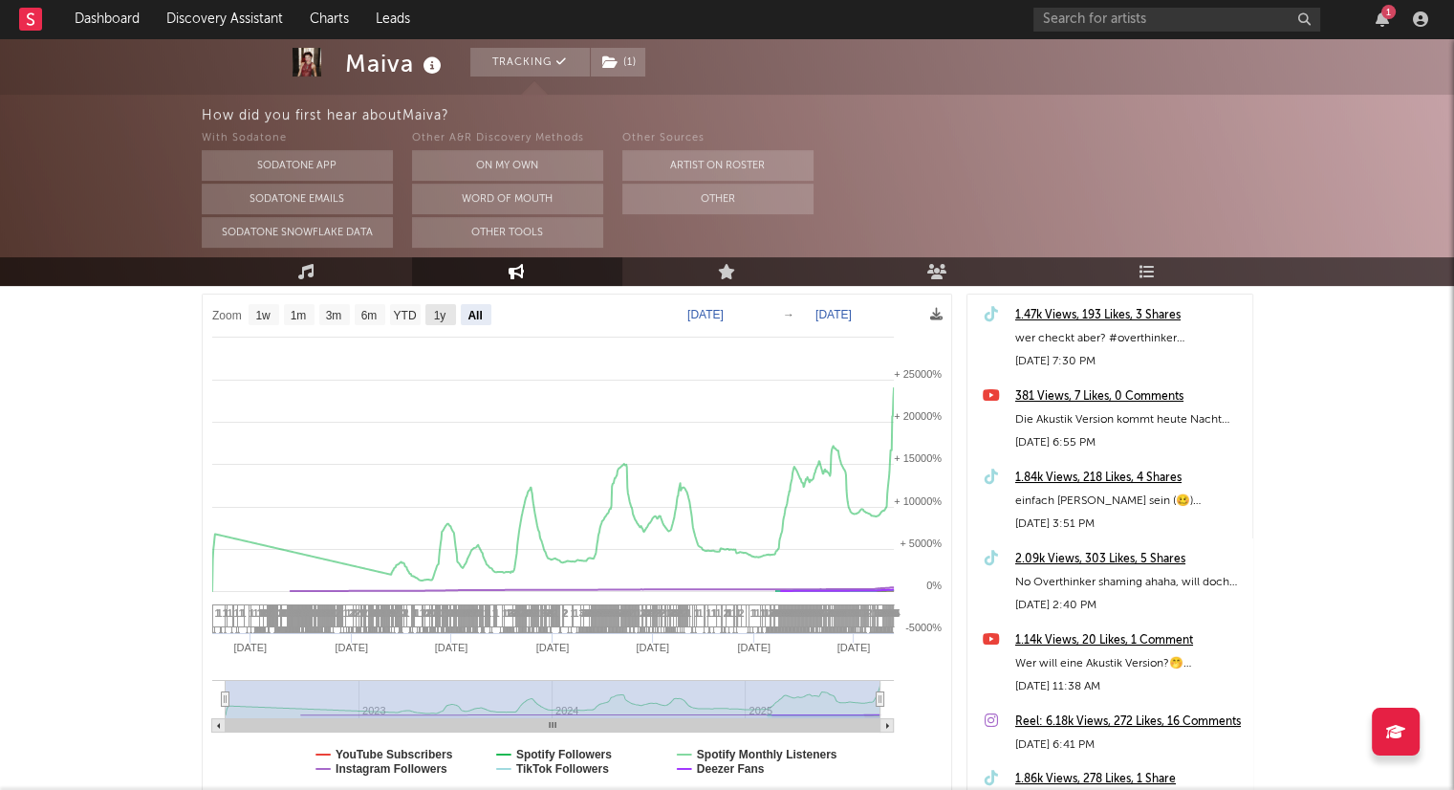
click at [439, 323] on rect at bounding box center [440, 314] width 31 height 21
select select "1y"
type input "[DATE]"
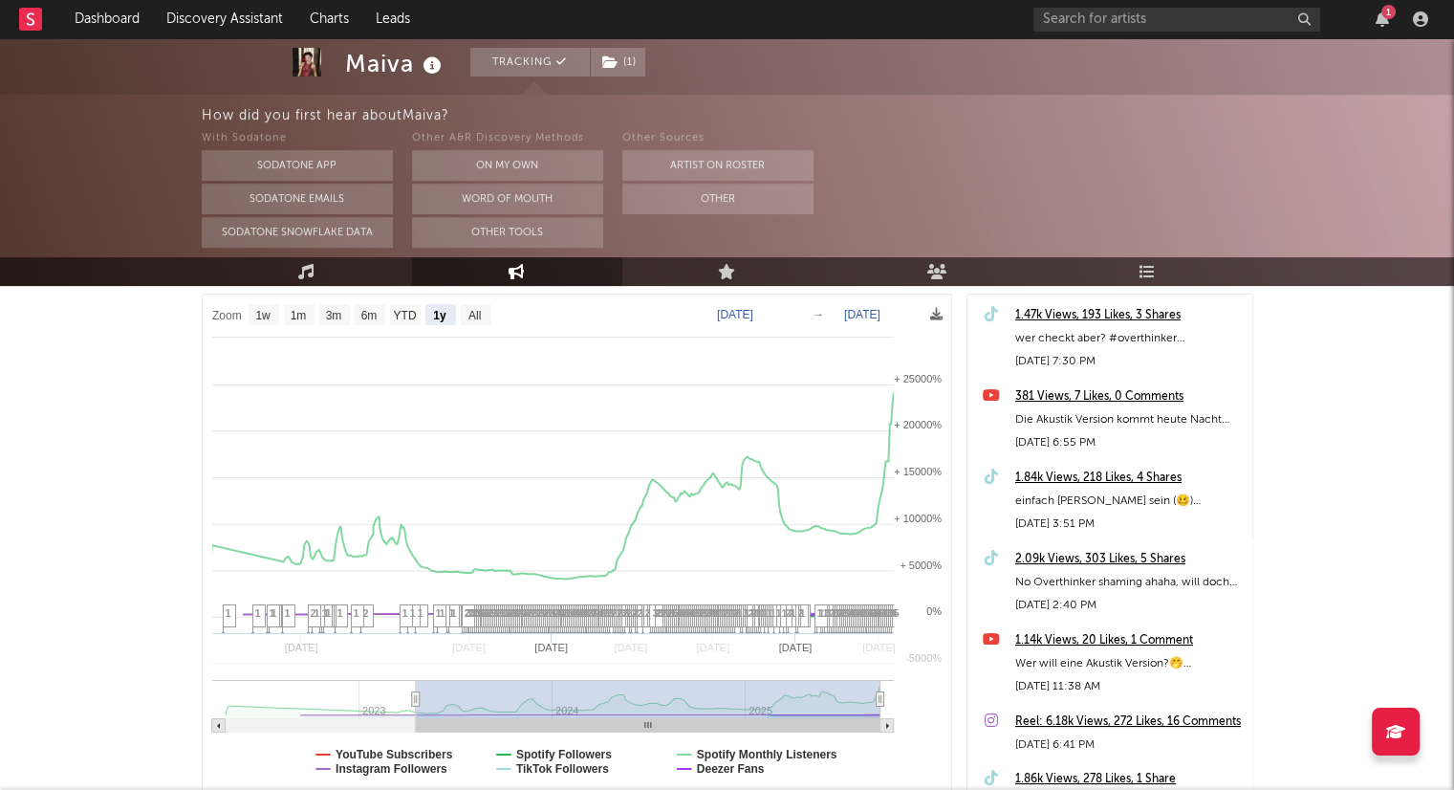
select select "1y"
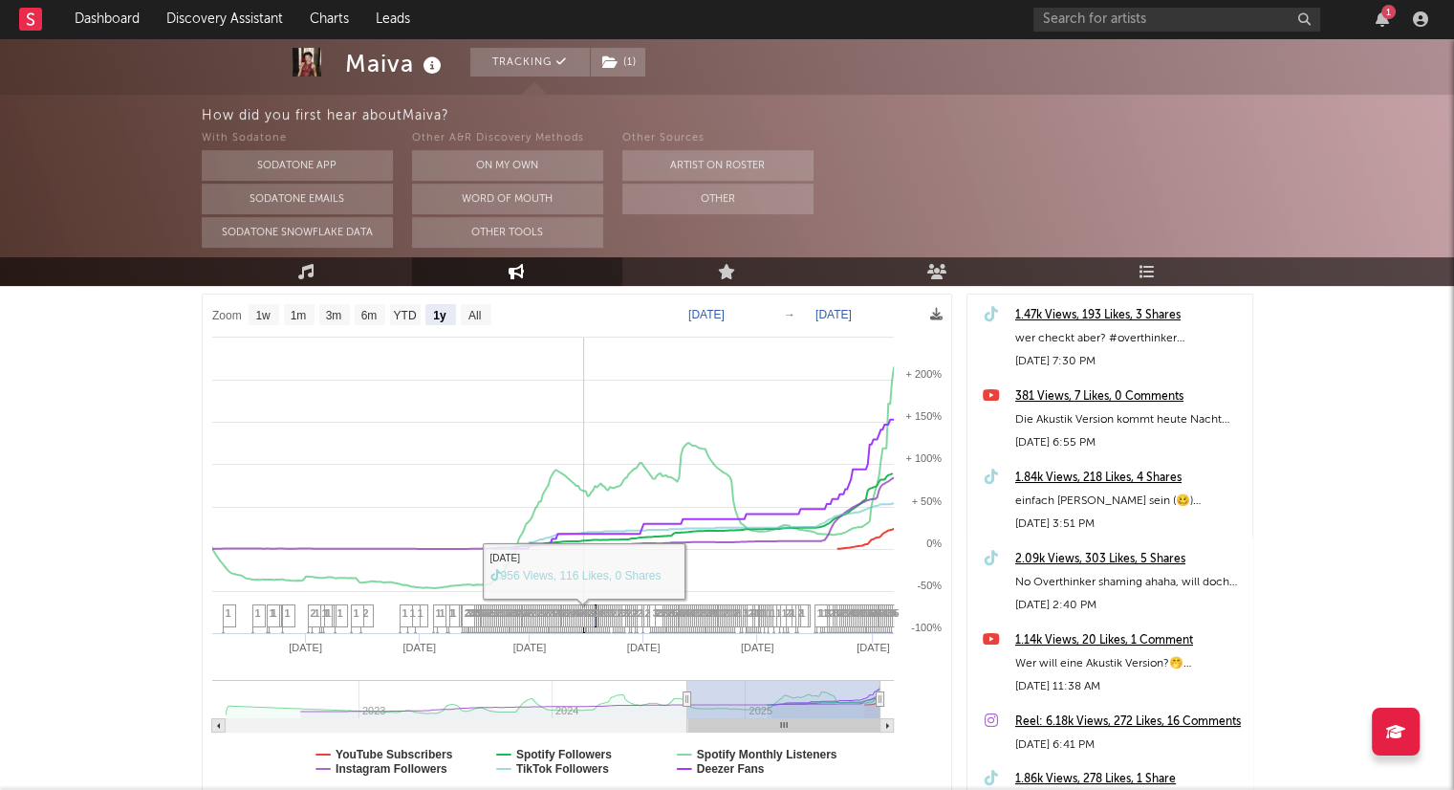
scroll to position [0, 0]
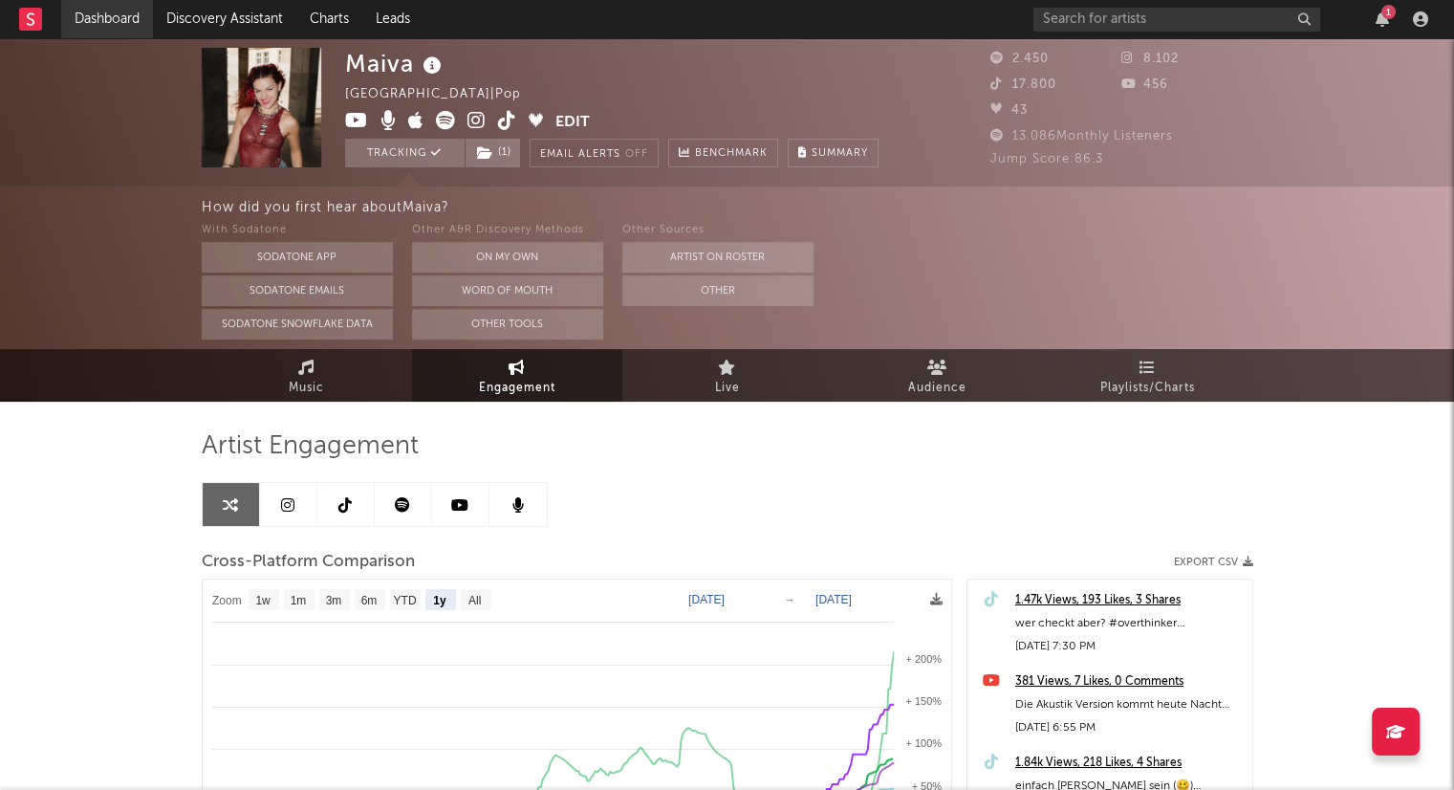
click at [134, 27] on link "Dashboard" at bounding box center [107, 19] width 92 height 38
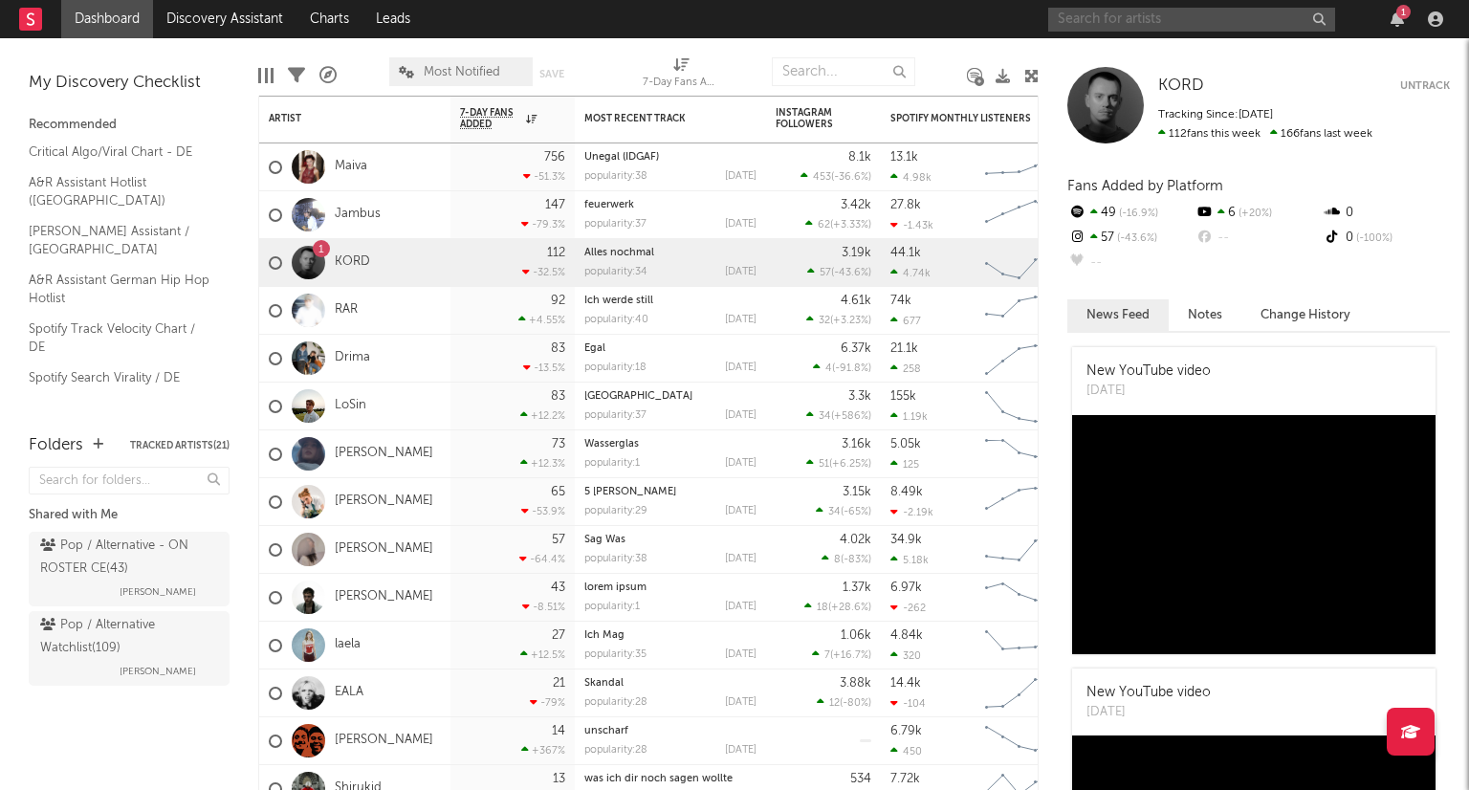
click at [1128, 15] on input "text" at bounding box center [1191, 20] width 287 height 24
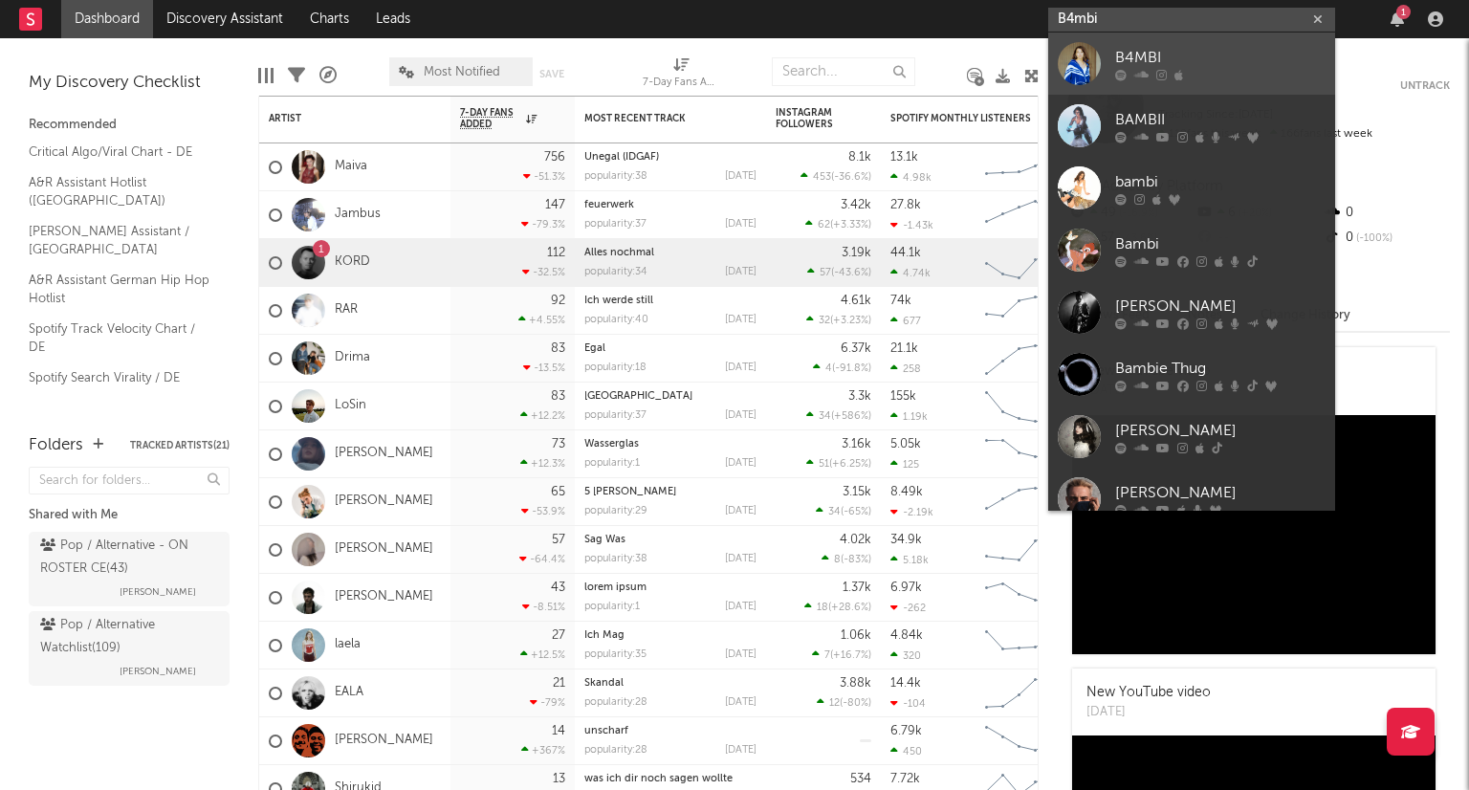
type input "B4mbi"
click at [1140, 70] on icon at bounding box center [1141, 74] width 14 height 11
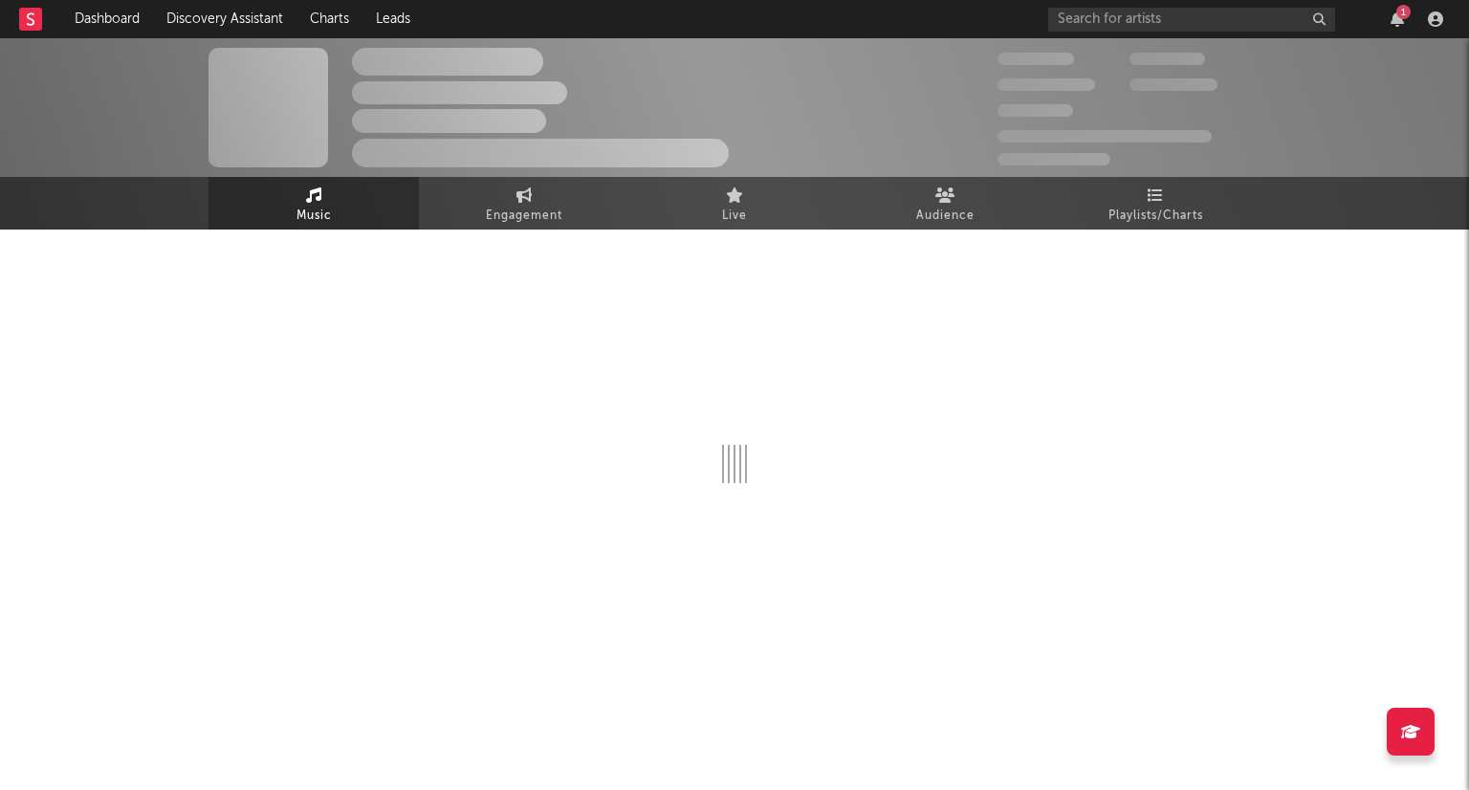
select select "6m"
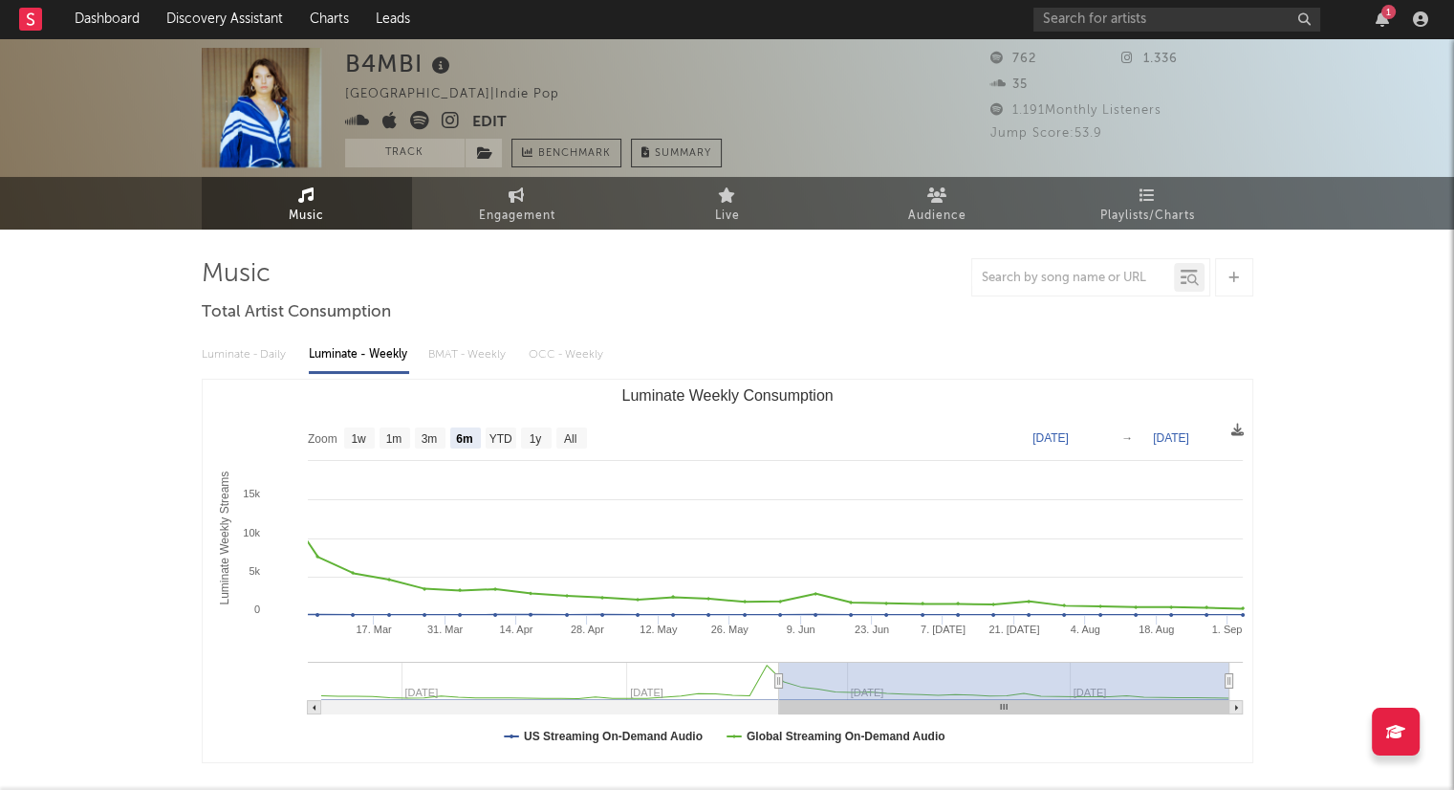
click at [448, 120] on icon at bounding box center [451, 120] width 18 height 19
click at [141, 20] on link "Dashboard" at bounding box center [107, 19] width 92 height 38
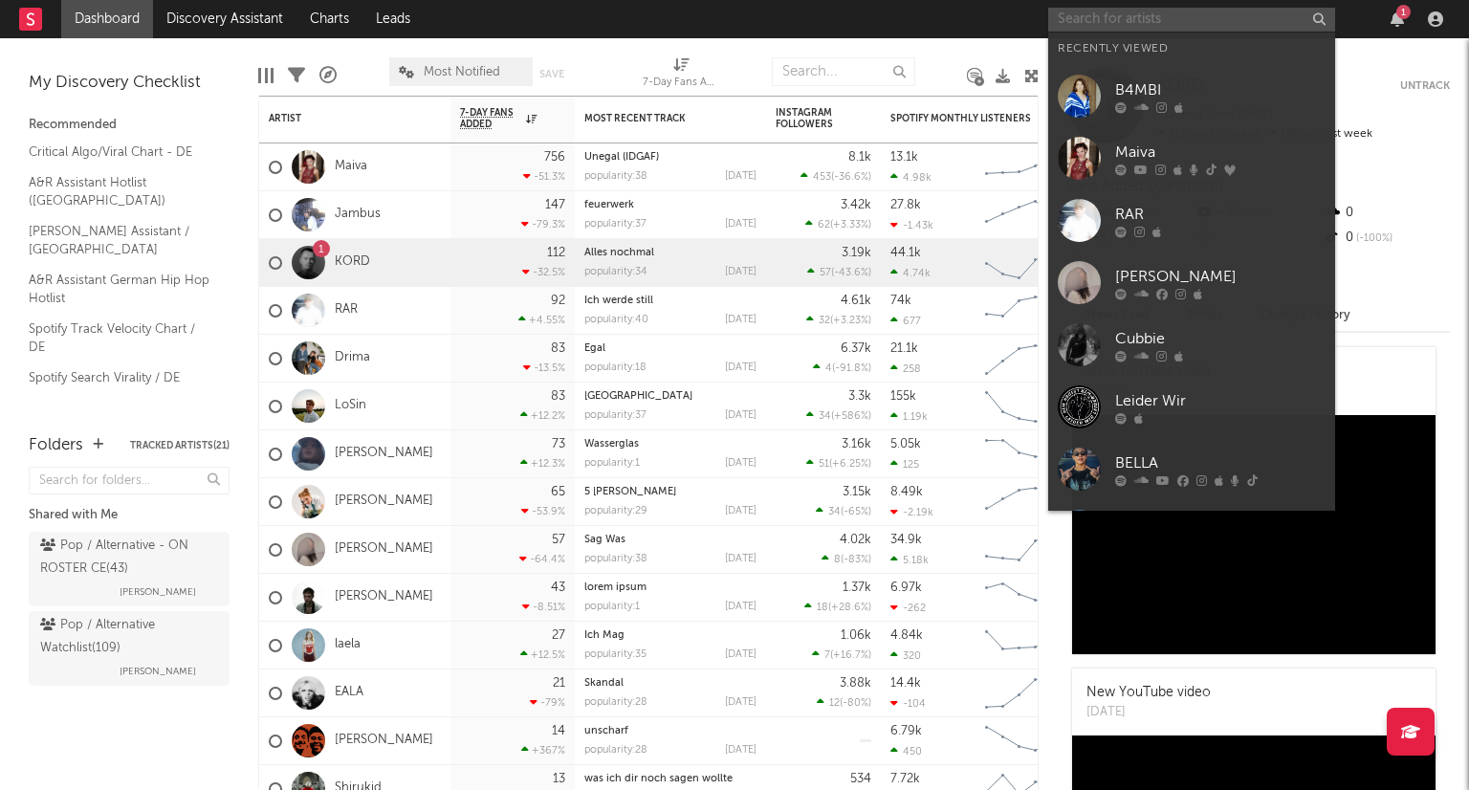
click at [1131, 19] on input "text" at bounding box center [1191, 20] width 287 height 24
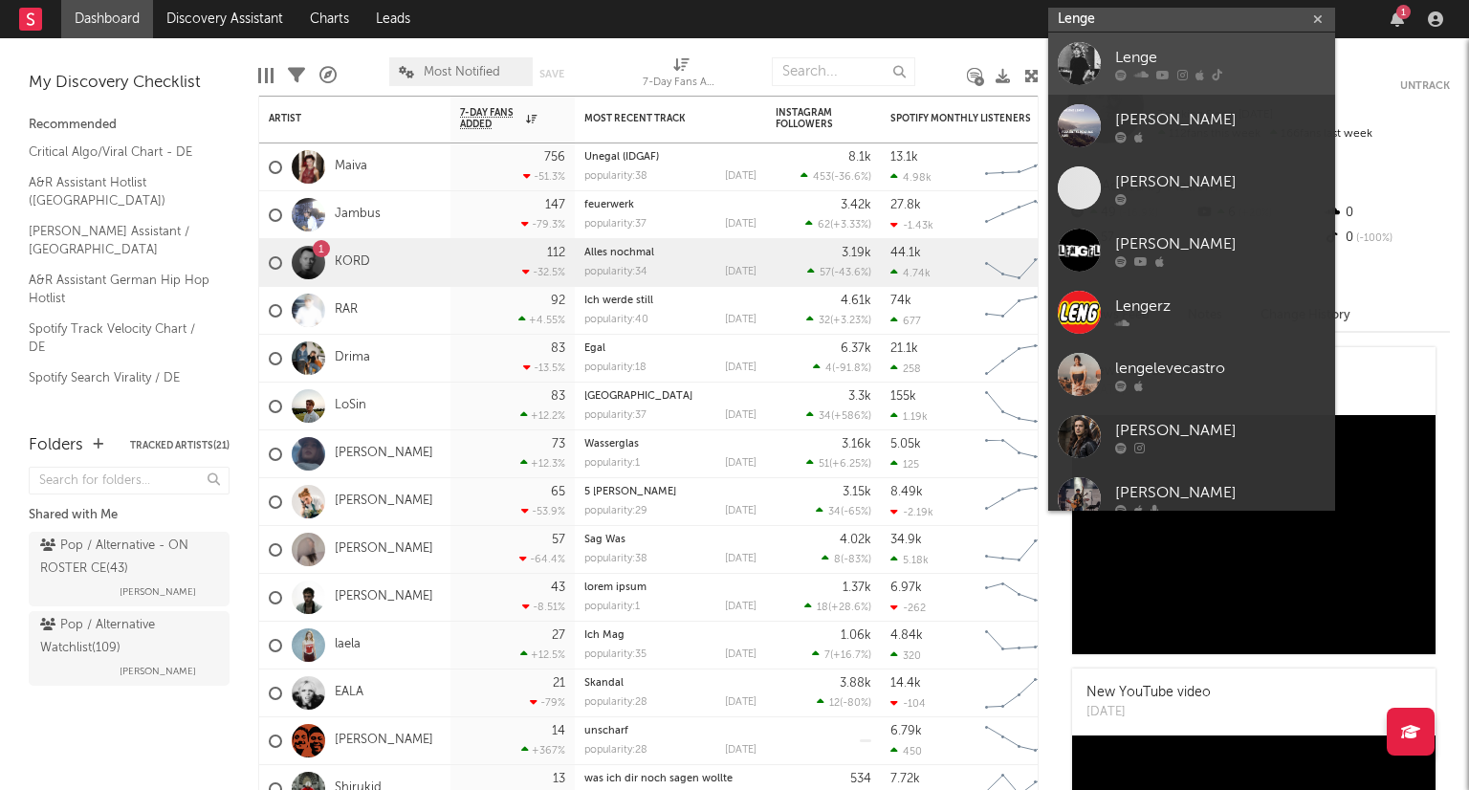
type input "Lenge"
click at [1143, 46] on div "Lenge" at bounding box center [1220, 57] width 210 height 23
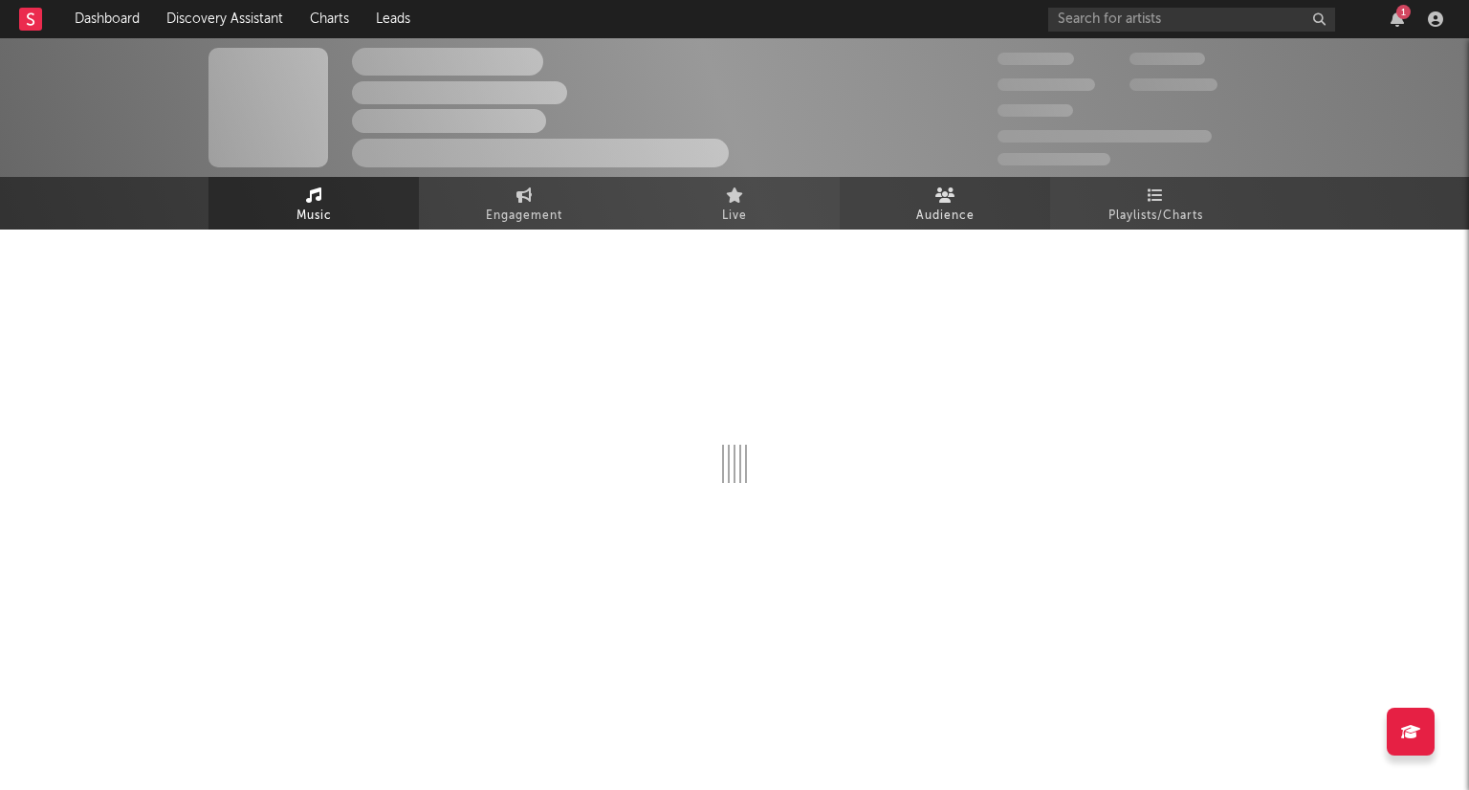
select select "1w"
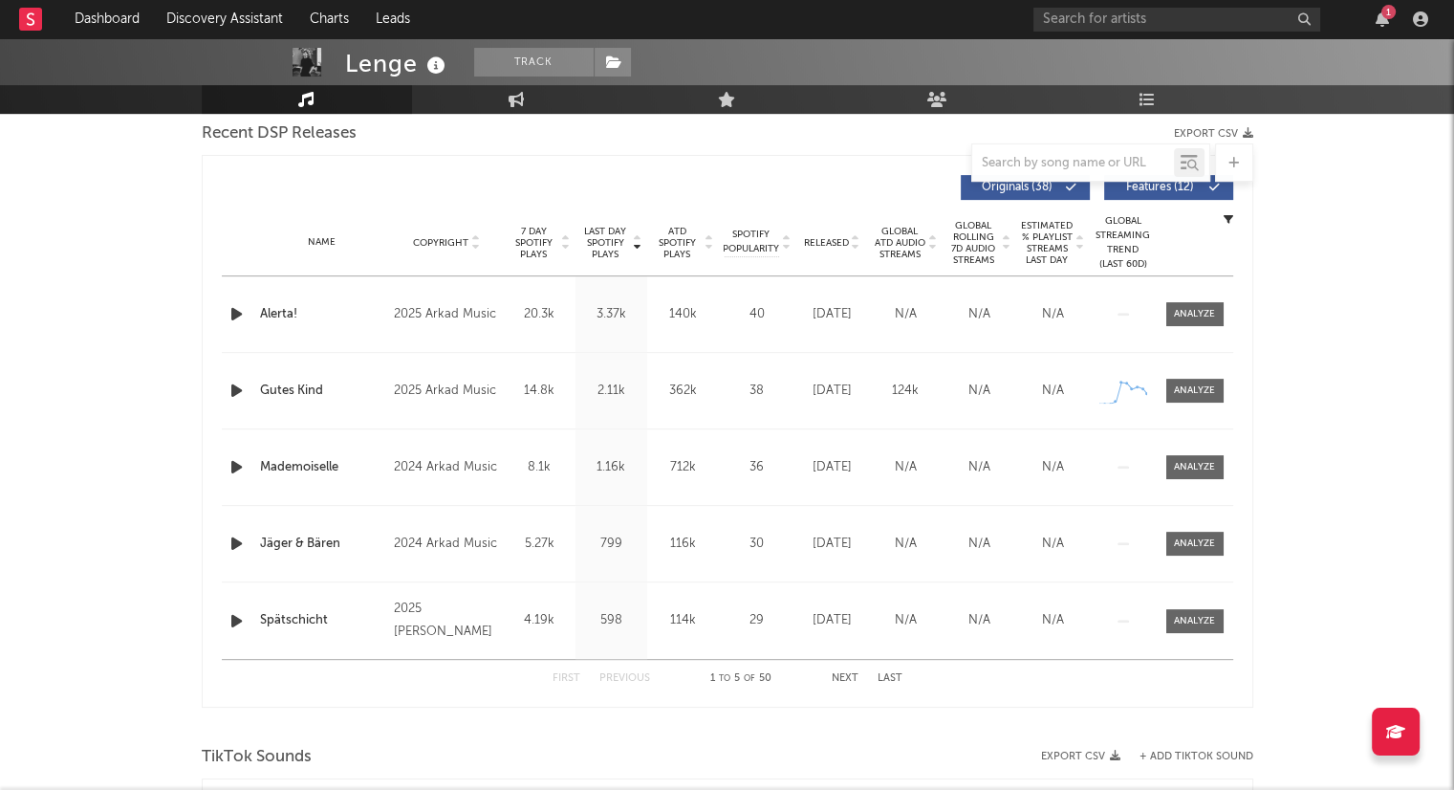
scroll to position [677, 0]
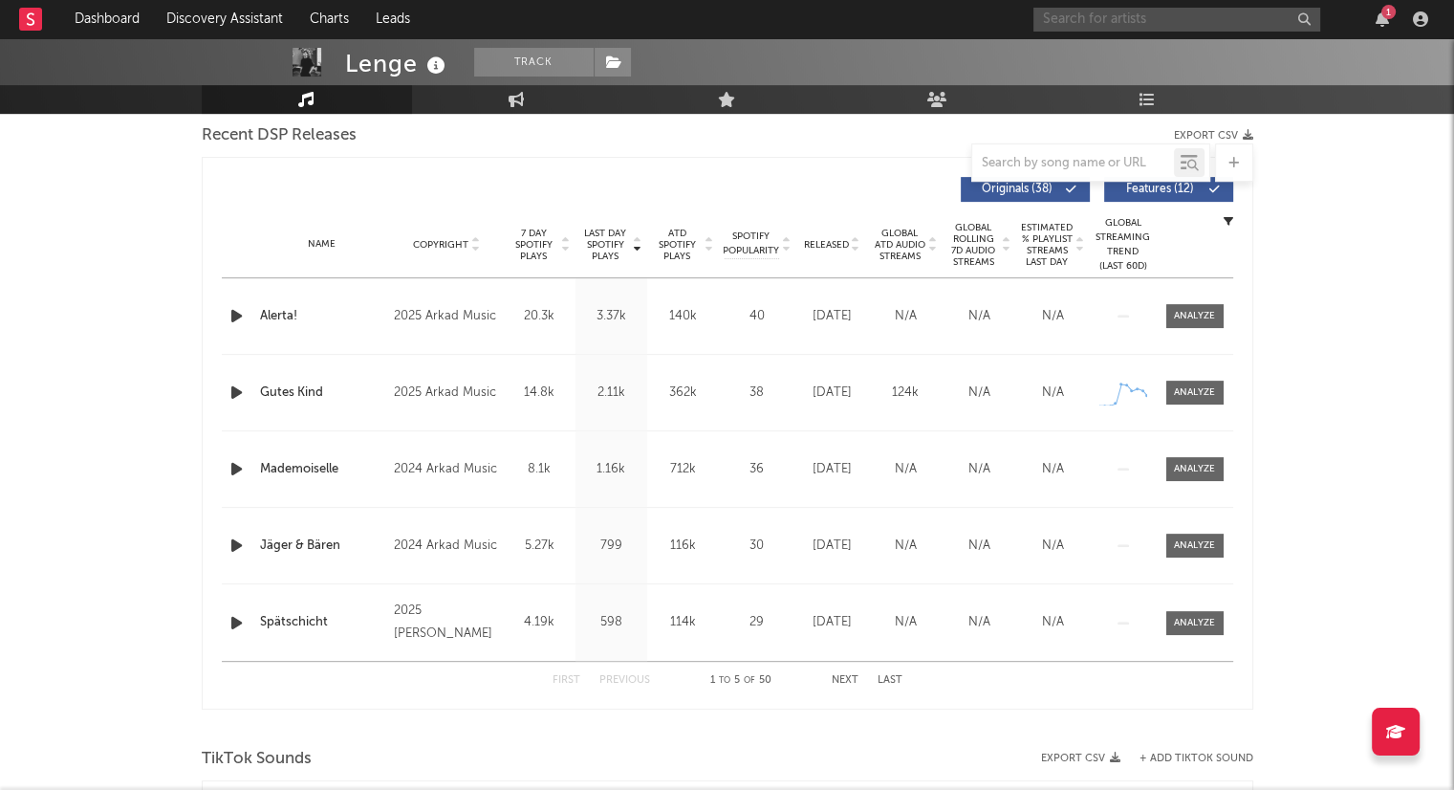
click at [1118, 22] on input "text" at bounding box center [1176, 20] width 287 height 24
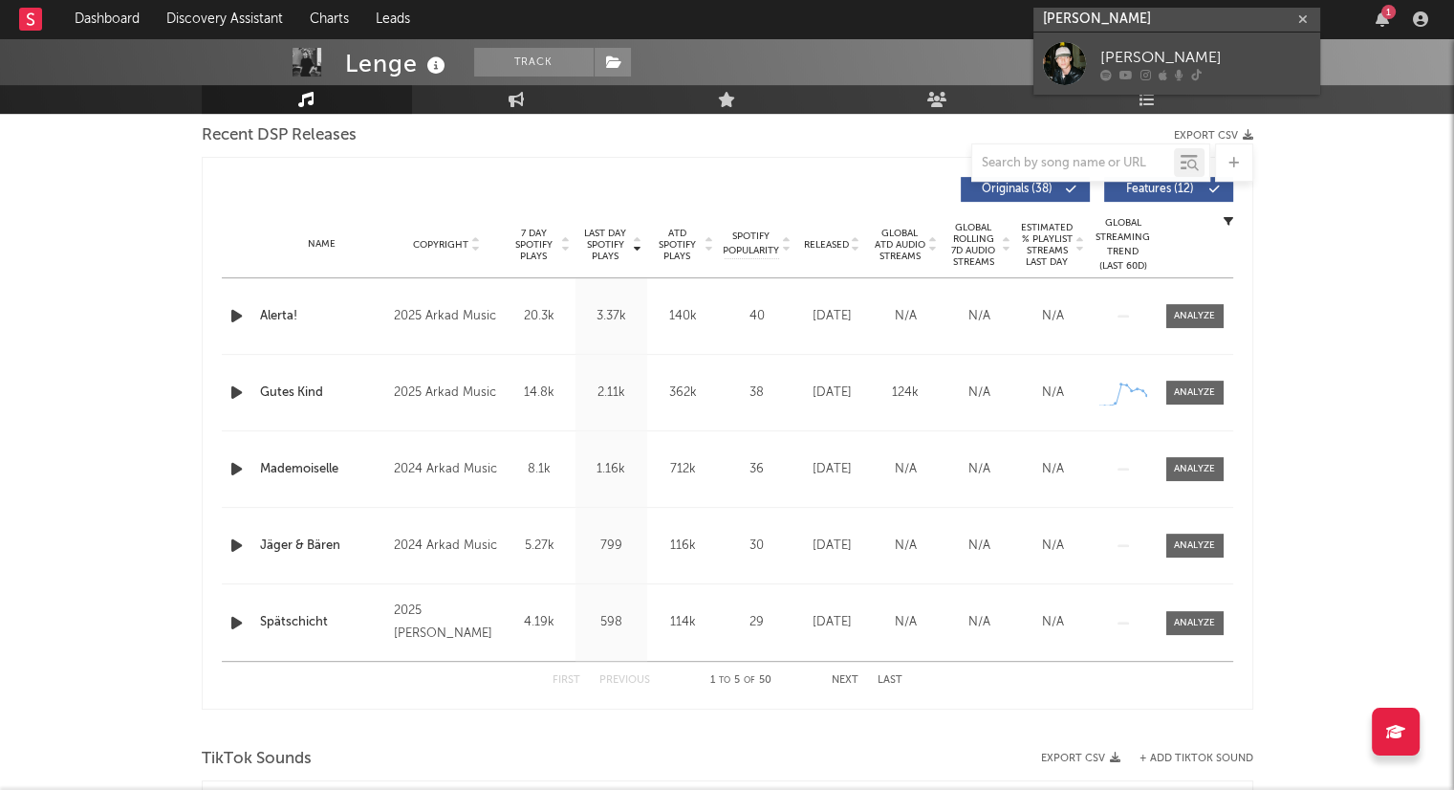
type input "[PERSON_NAME]"
click at [1156, 66] on div "[PERSON_NAME]" at bounding box center [1205, 57] width 210 height 23
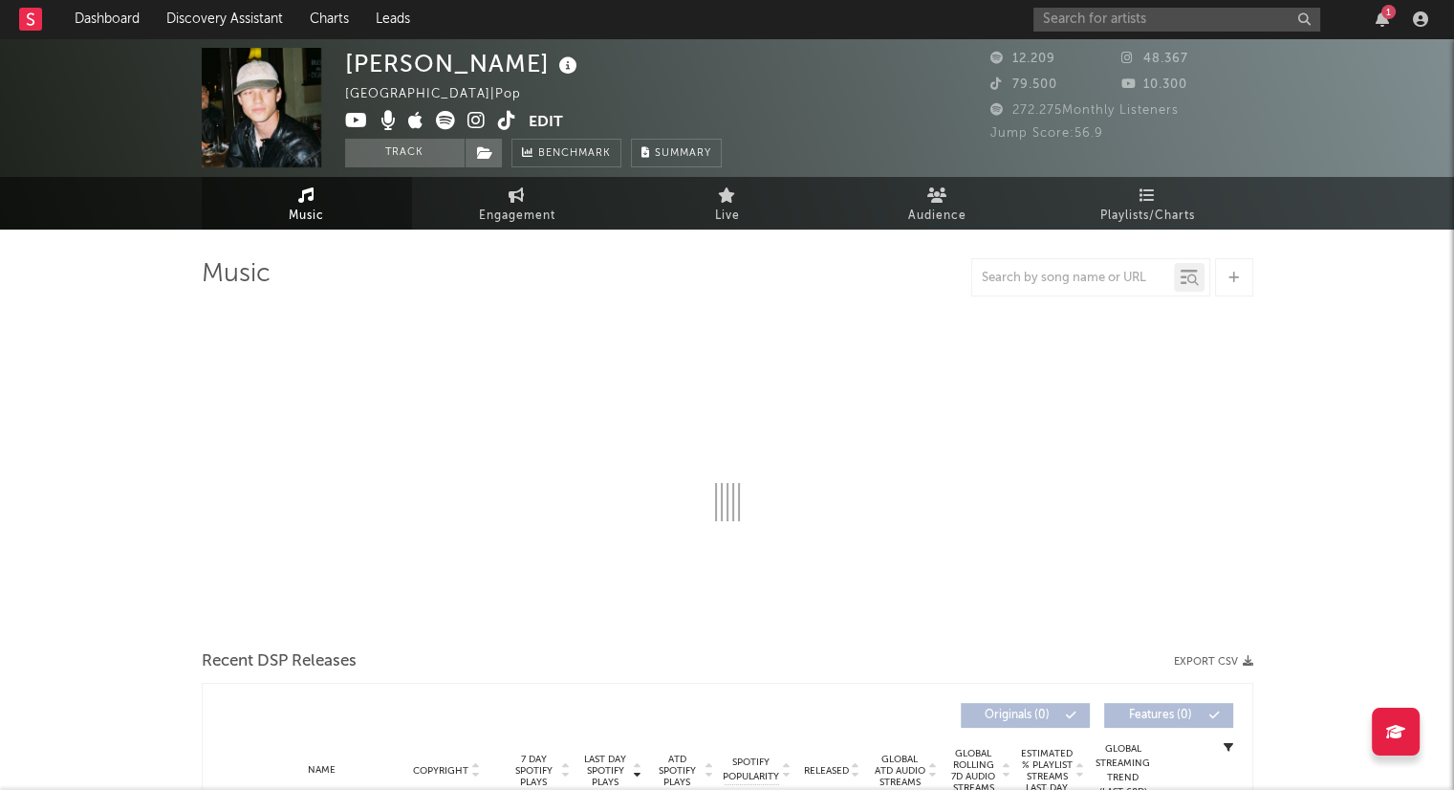
select select "6m"
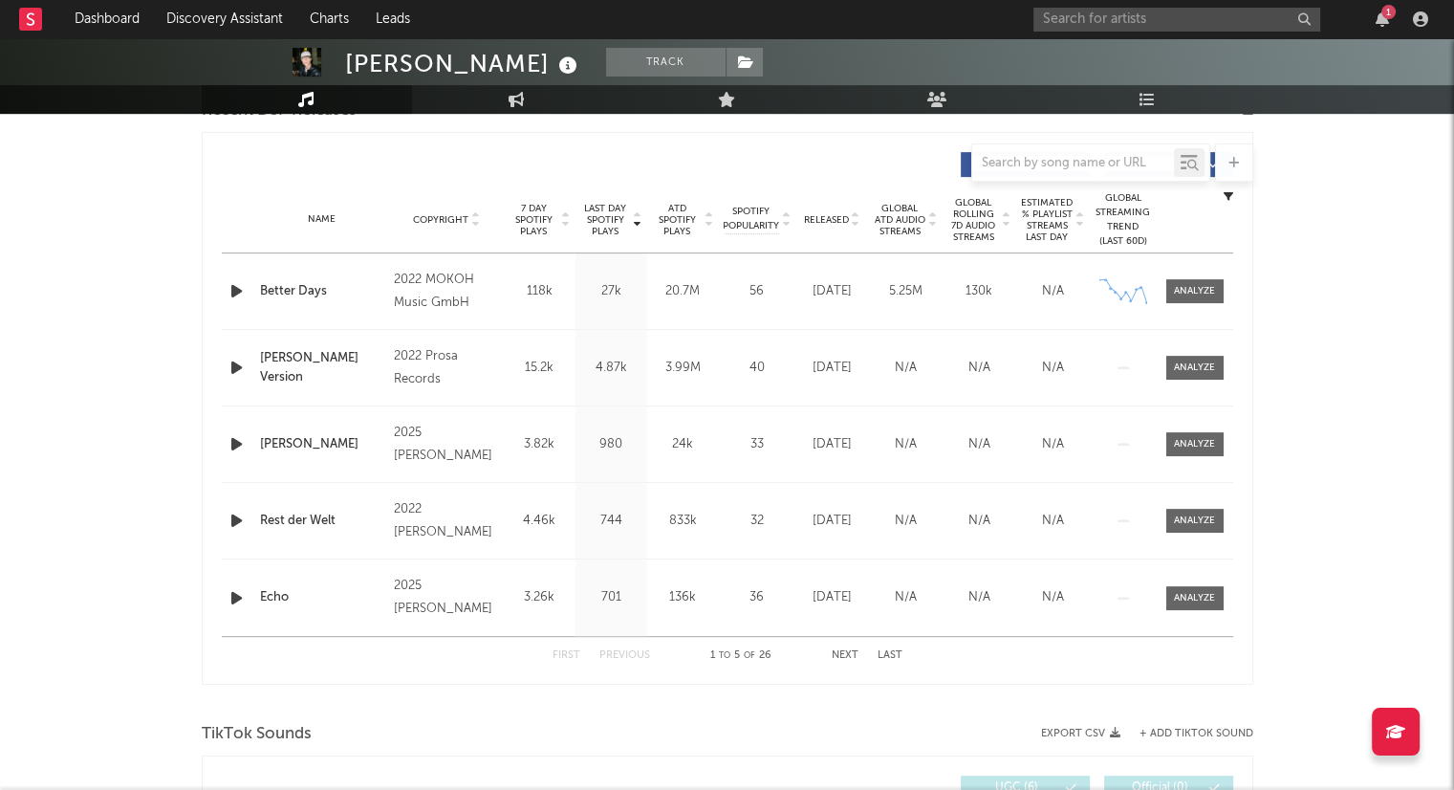
scroll to position [700, 0]
click at [848, 652] on button "Next" at bounding box center [845, 657] width 27 height 11
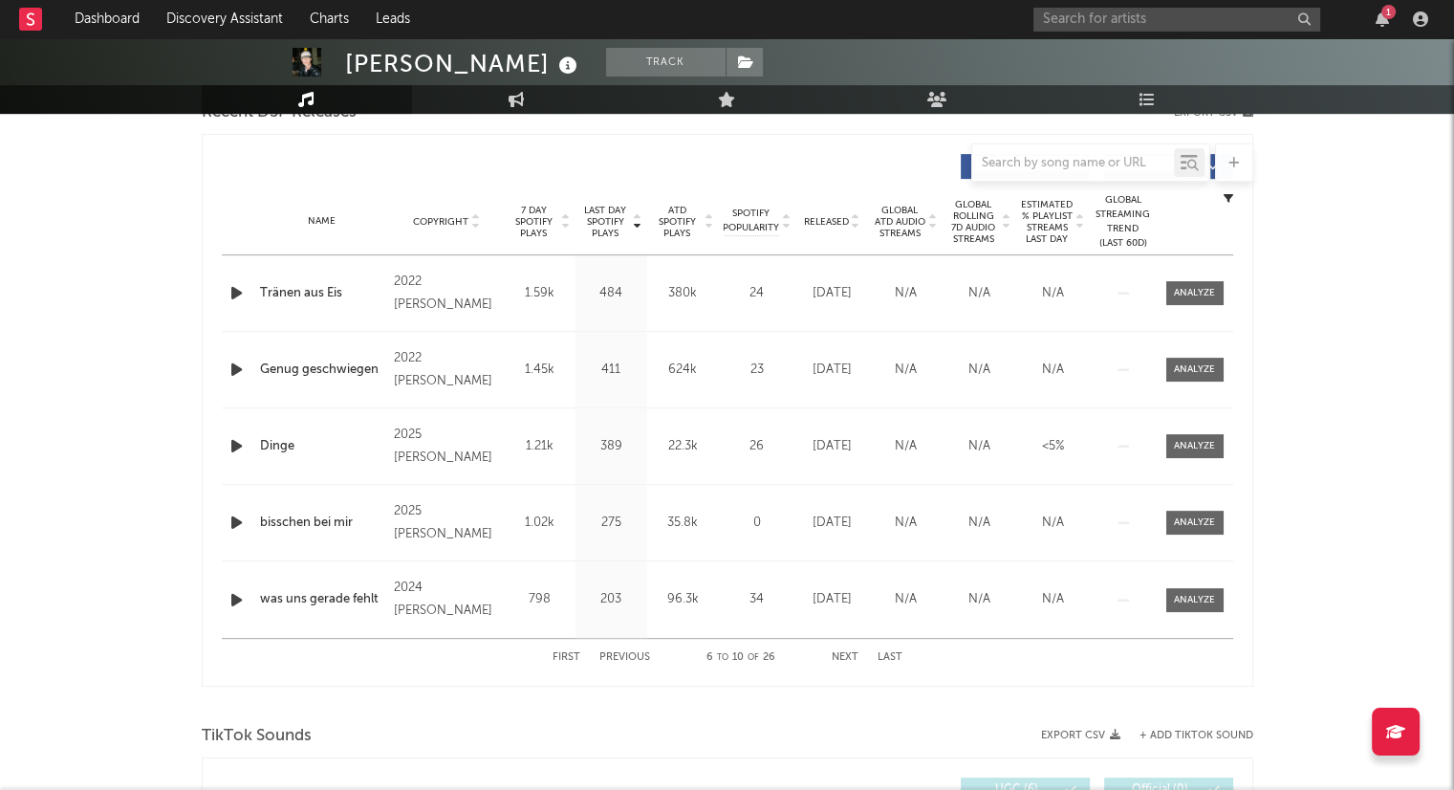
click at [848, 652] on button "Next" at bounding box center [845, 657] width 27 height 11
click at [858, 225] on icon at bounding box center [856, 226] width 10 height 8
click at [843, 652] on button "Next" at bounding box center [845, 657] width 27 height 11
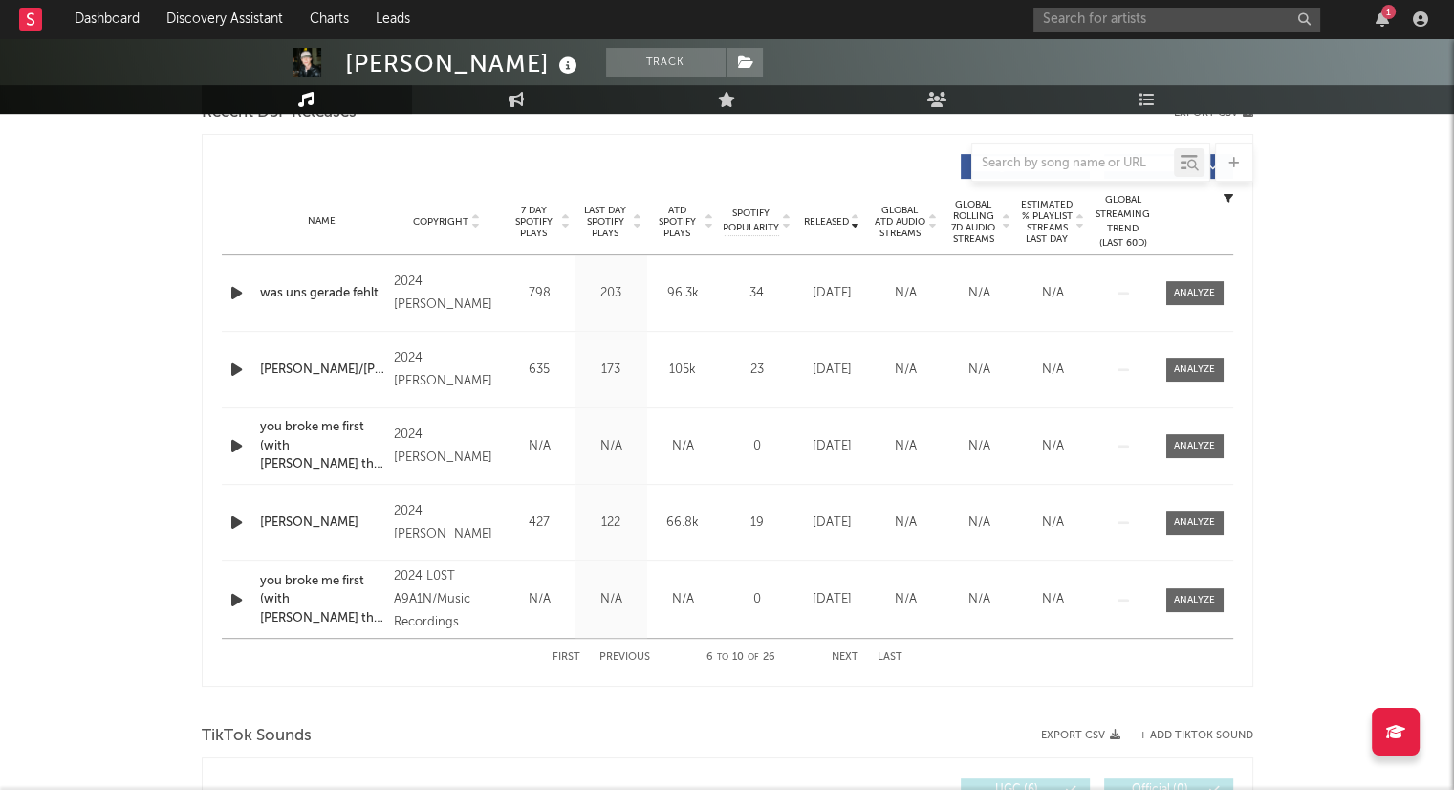
click at [843, 647] on div "First Previous 6 to 10 of 26 Next Last" at bounding box center [728, 657] width 350 height 37
click at [569, 652] on button "First" at bounding box center [567, 657] width 28 height 11
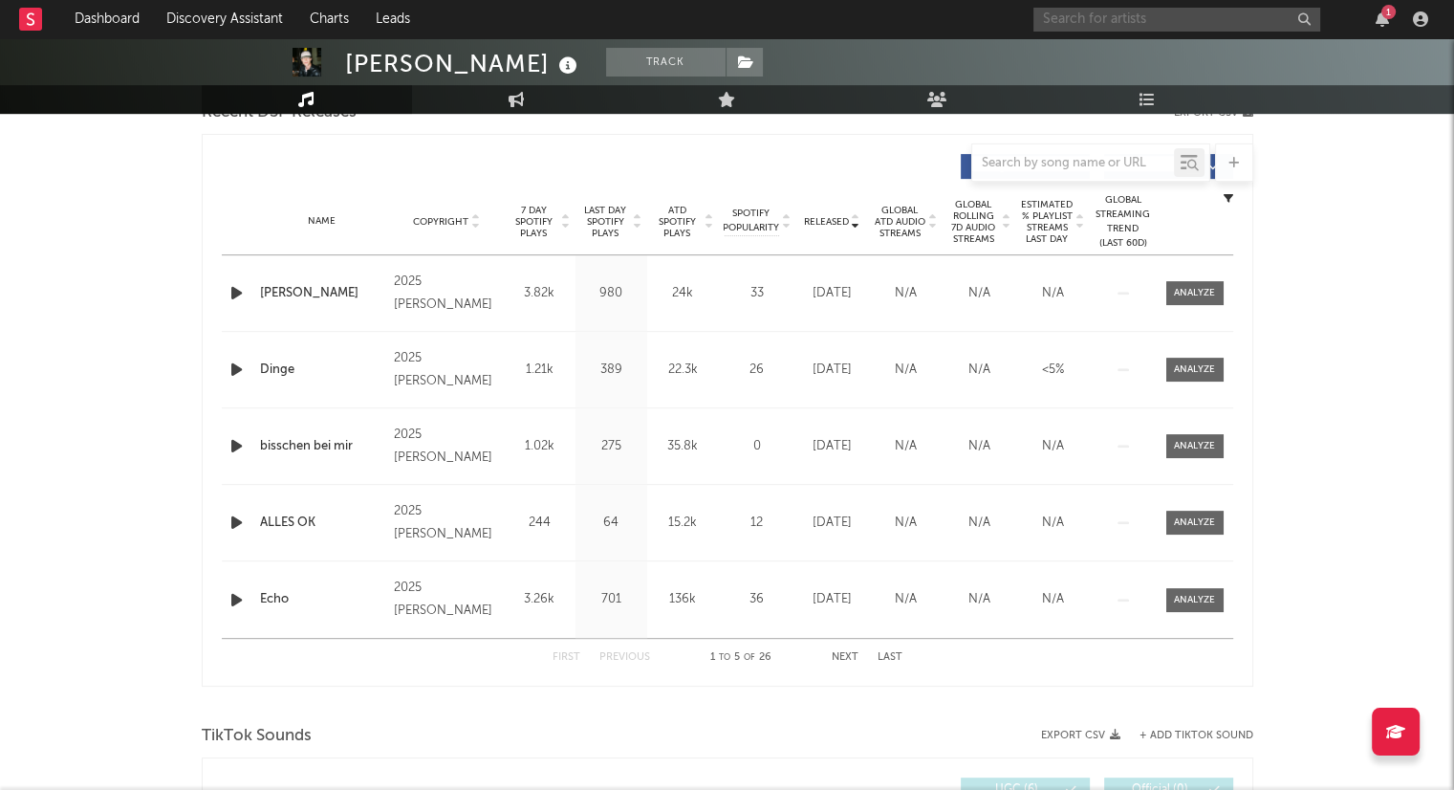
click at [1077, 19] on input "text" at bounding box center [1176, 20] width 287 height 24
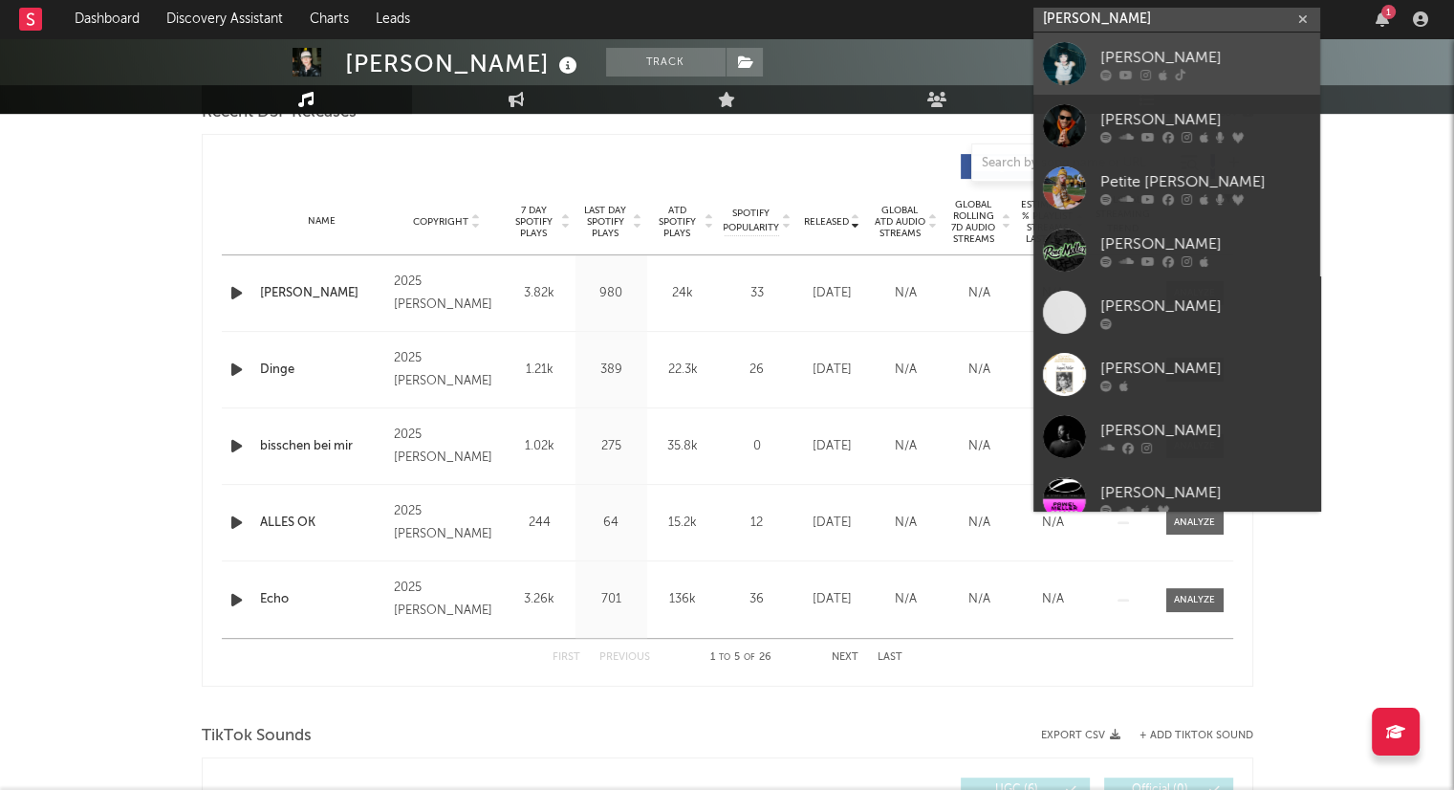
type input "[PERSON_NAME]"
click at [1109, 41] on link "[PERSON_NAME]" at bounding box center [1176, 64] width 287 height 62
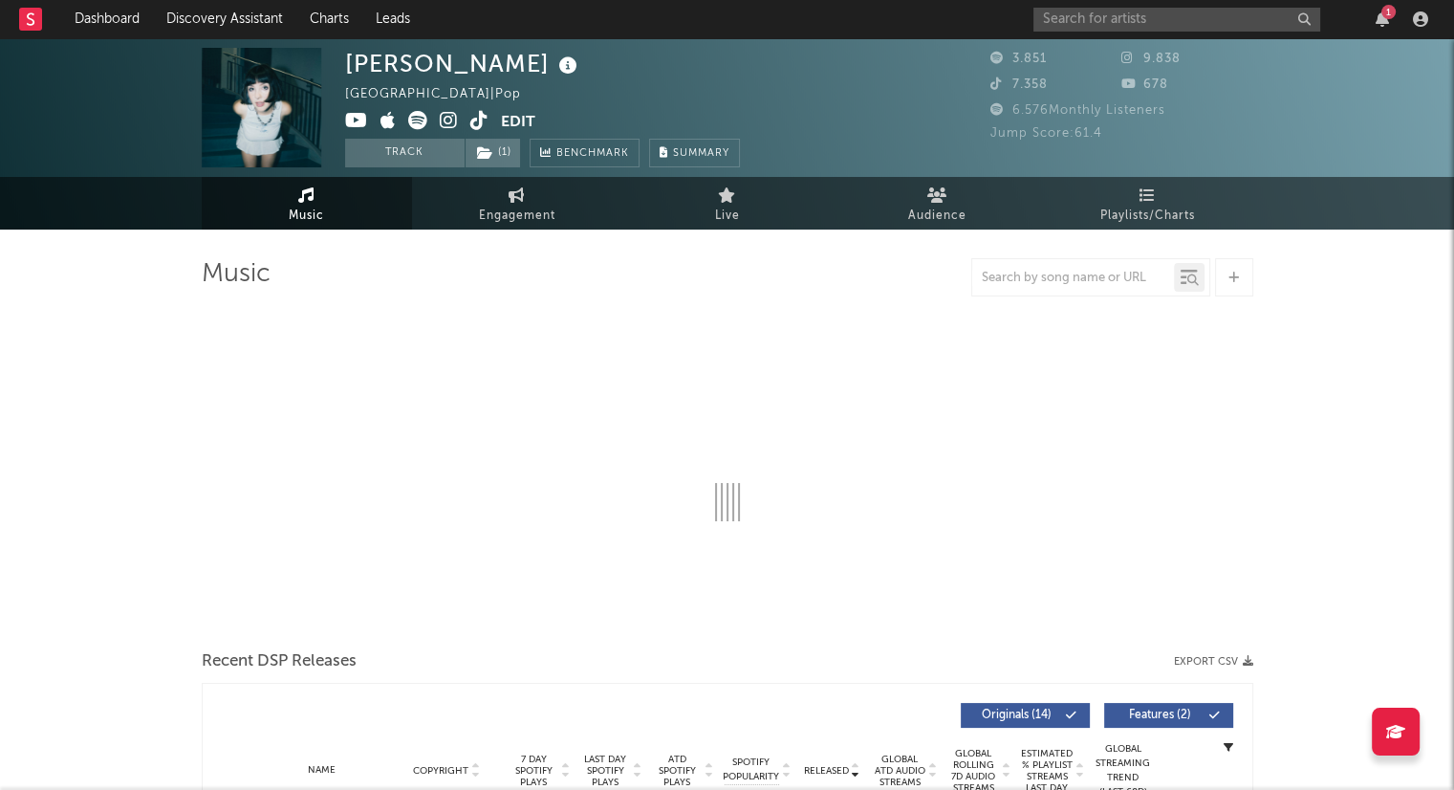
select select "6m"
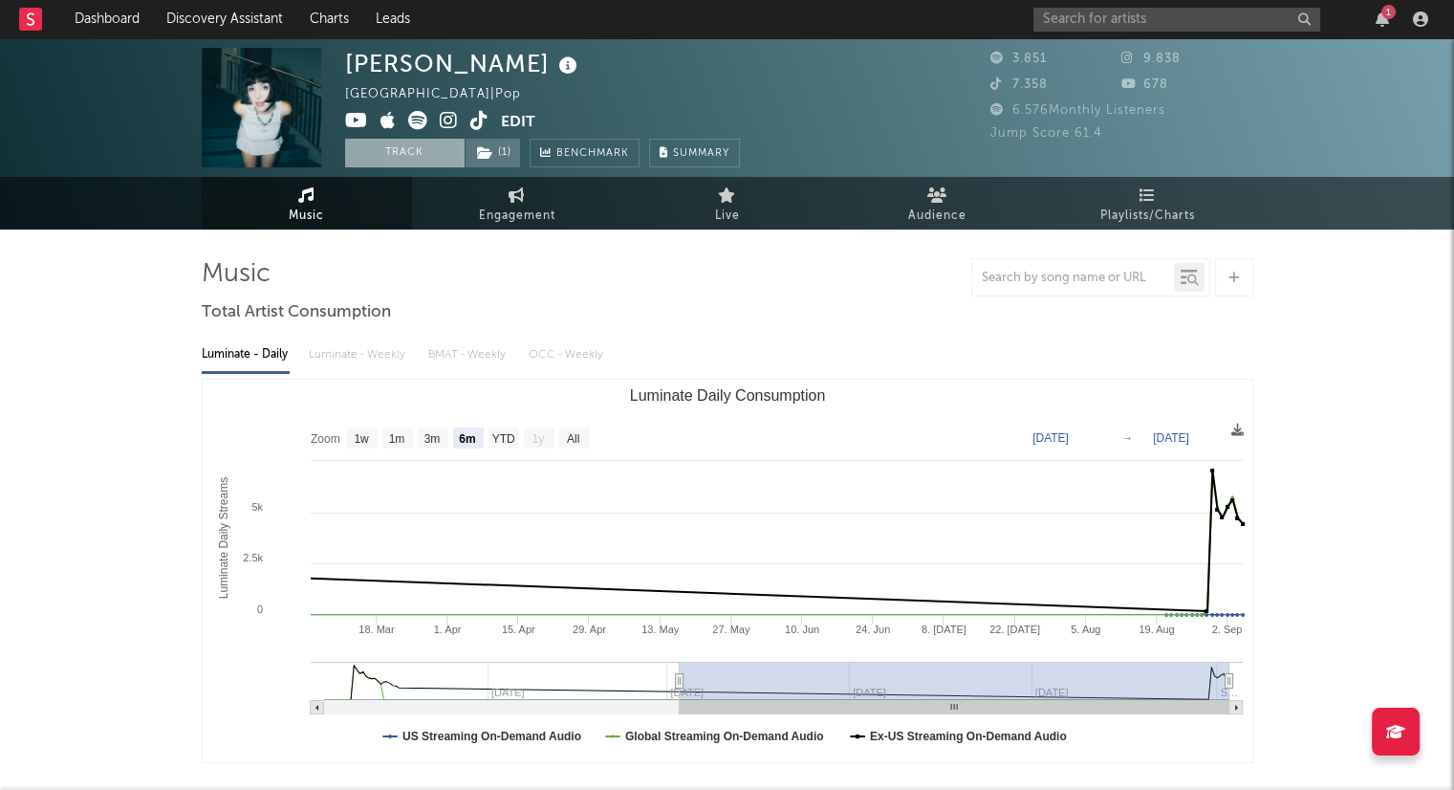
click at [410, 148] on button "Track" at bounding box center [405, 153] width 120 height 29
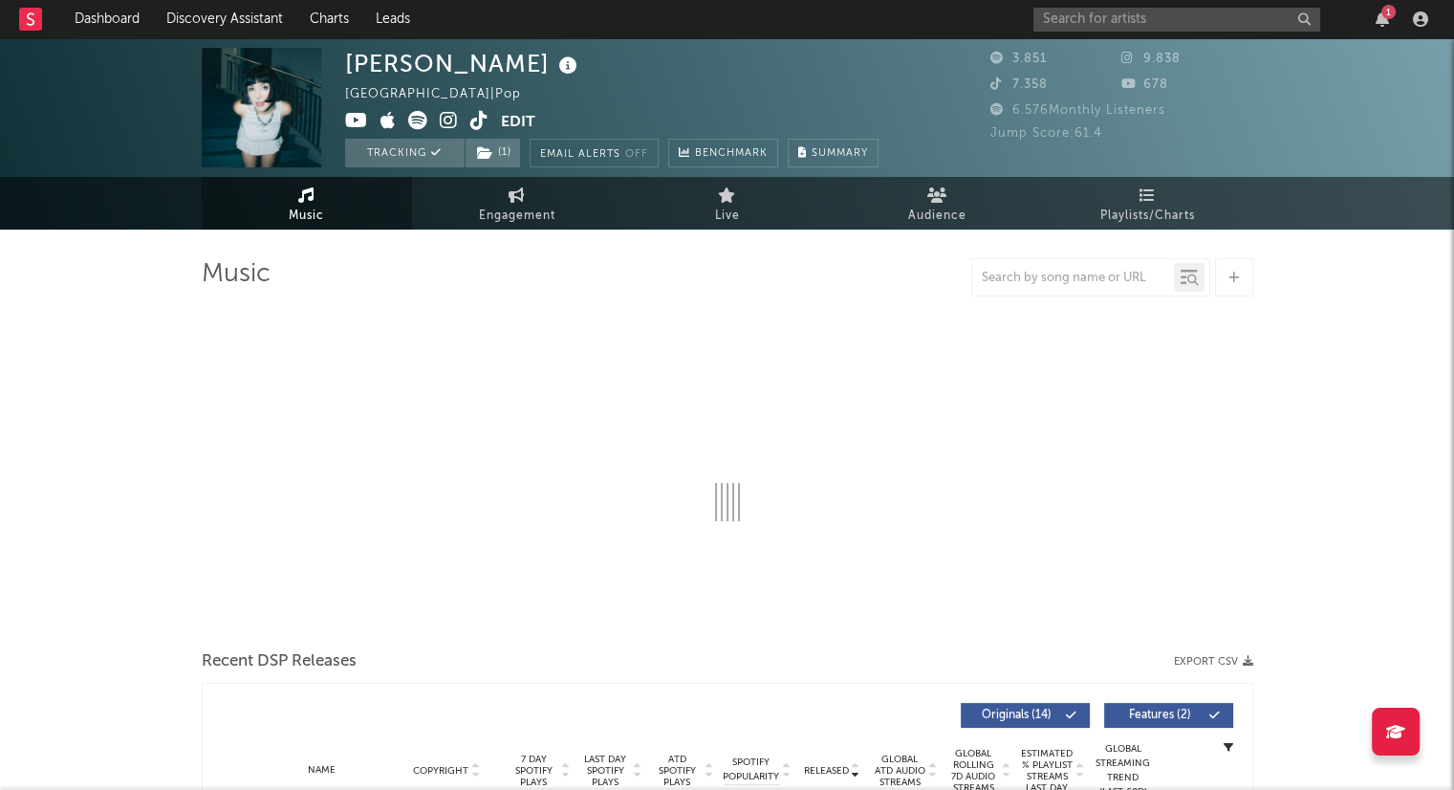
select select "6m"
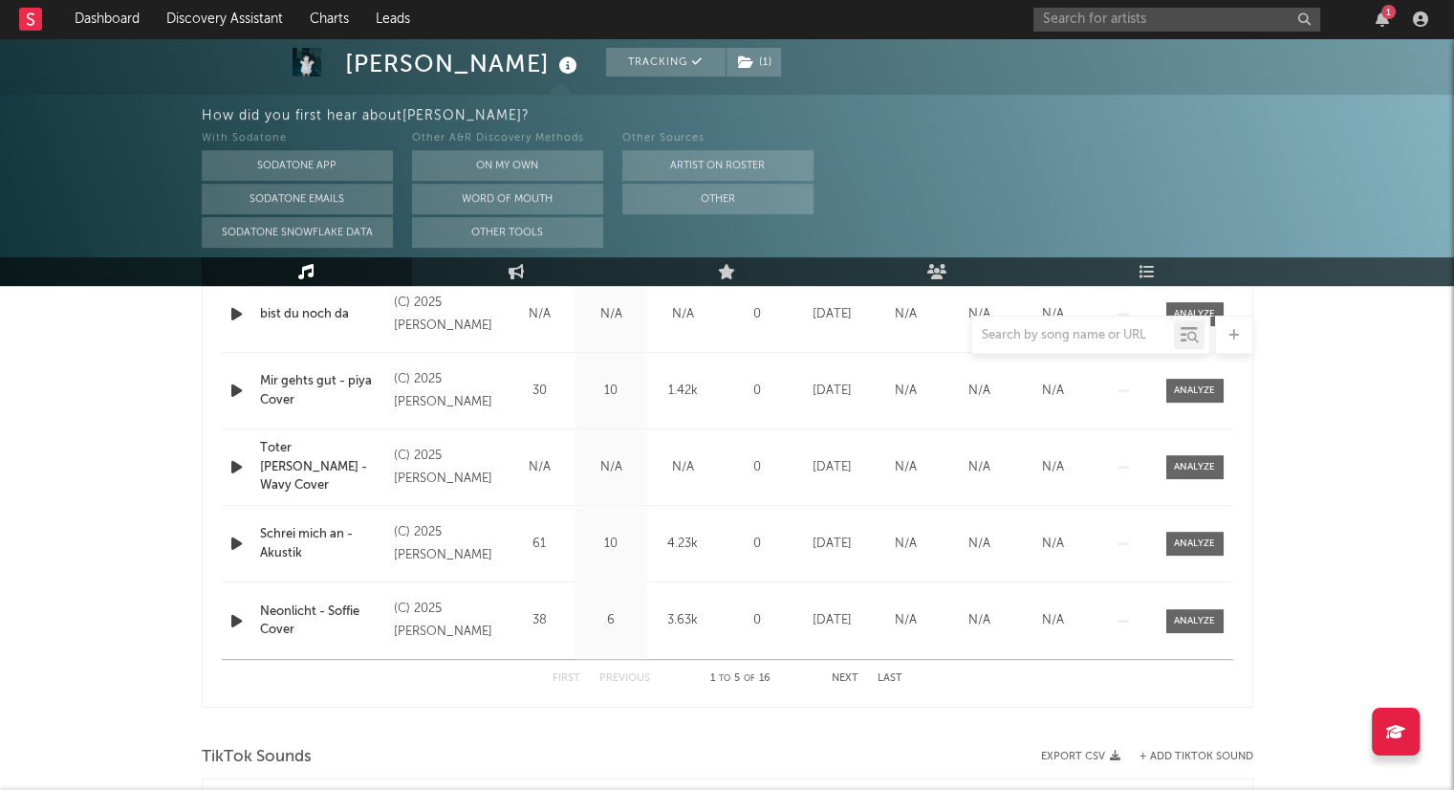
scroll to position [853, 0]
click at [849, 674] on button "Next" at bounding box center [845, 676] width 27 height 11
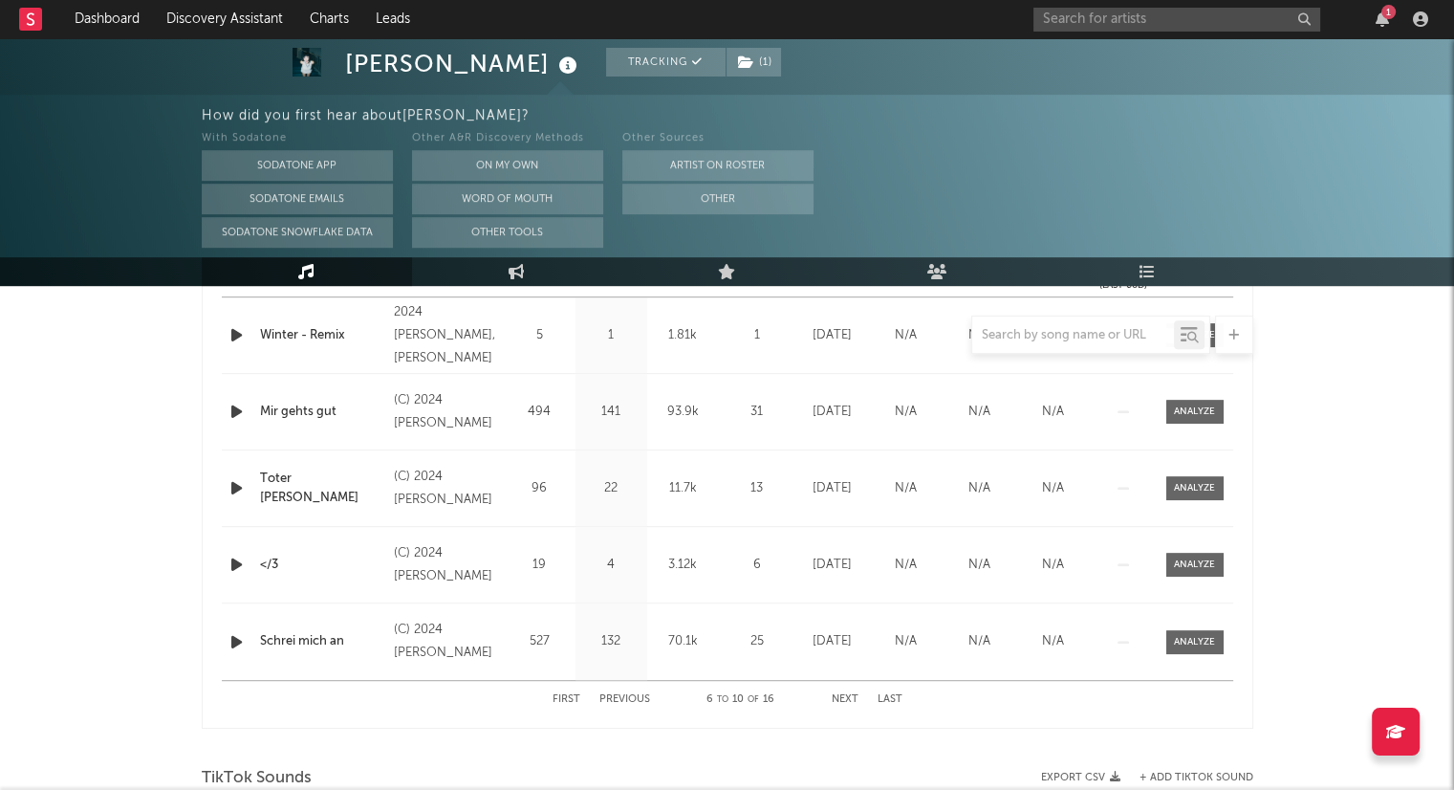
scroll to position [836, 0]
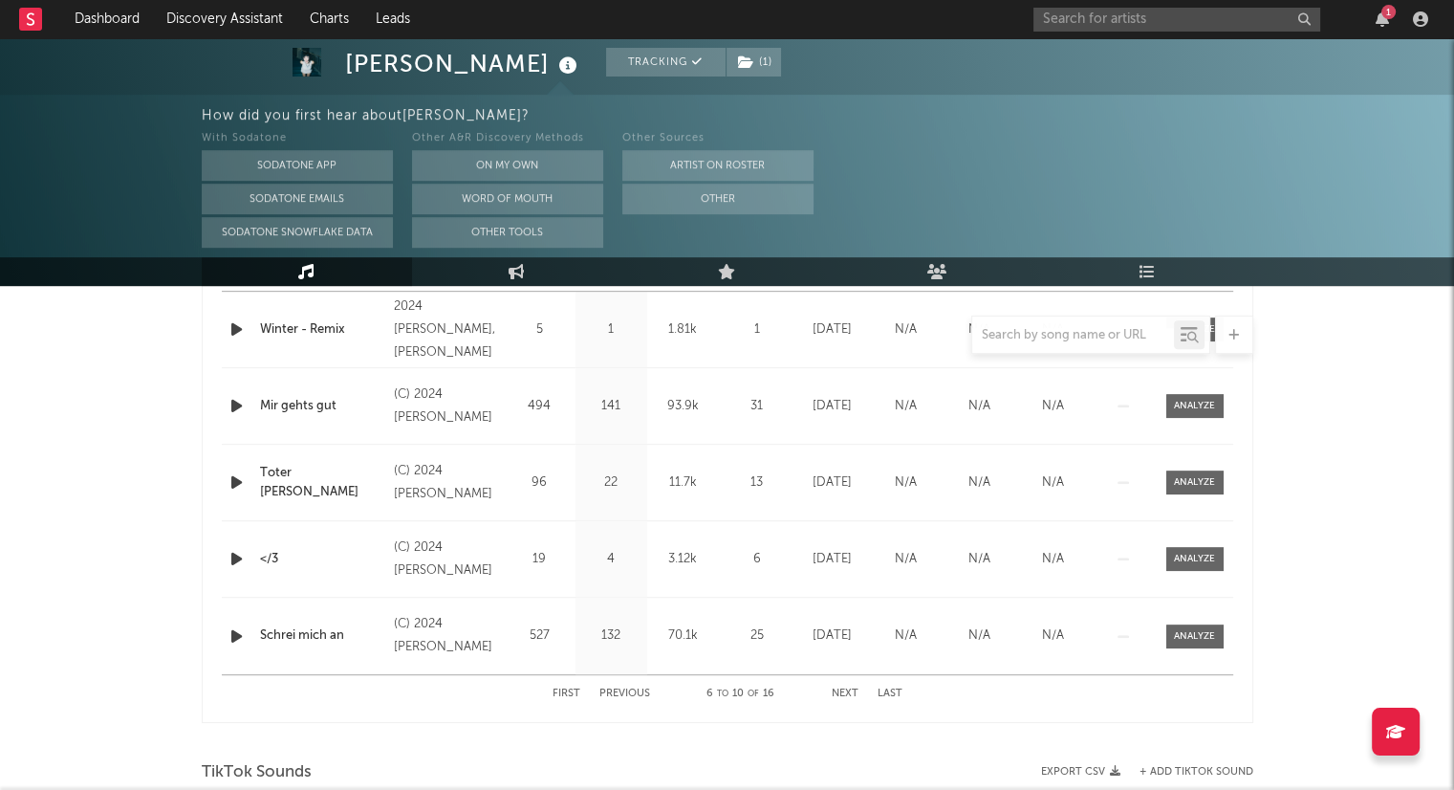
click at [841, 693] on button "Next" at bounding box center [845, 693] width 27 height 11
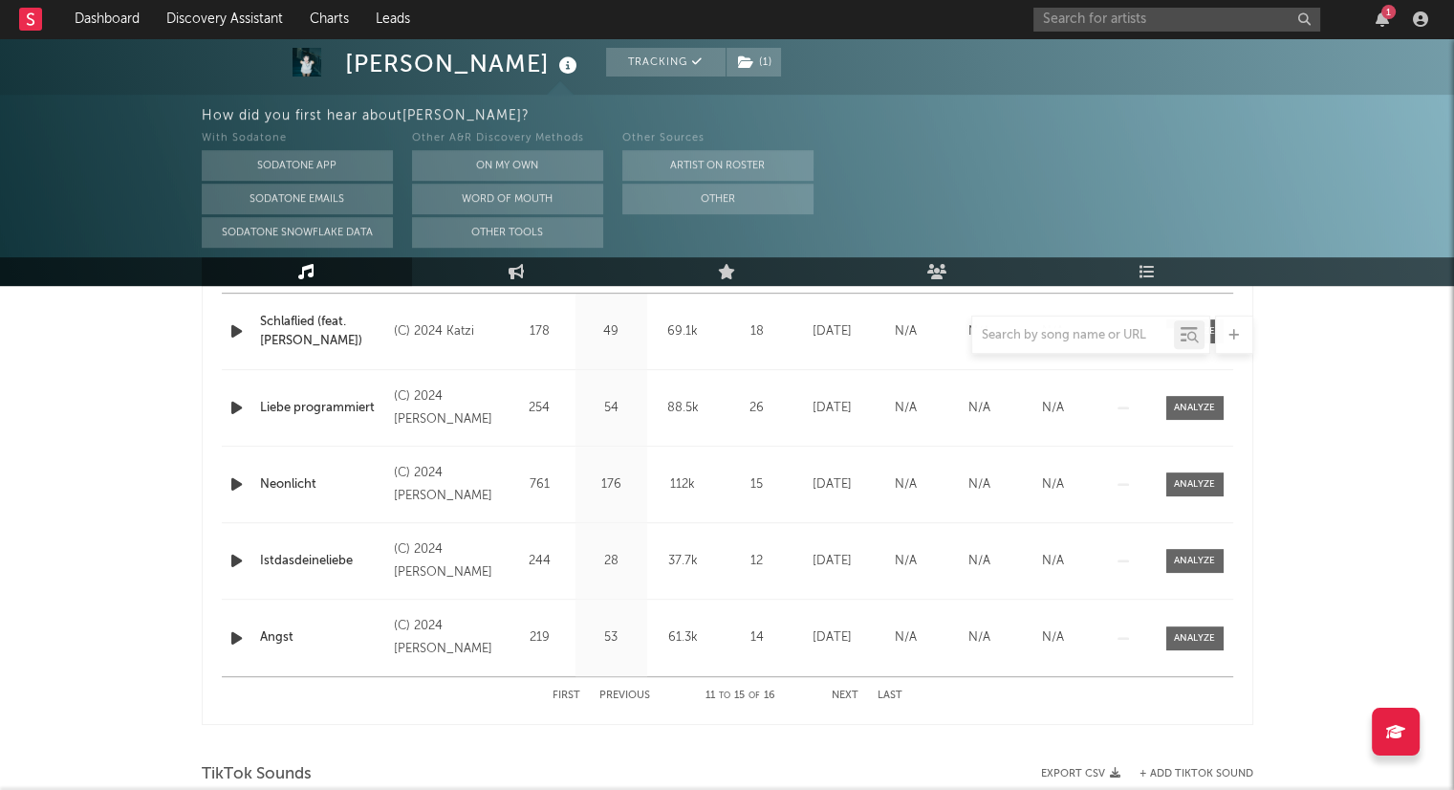
scroll to position [887, 0]
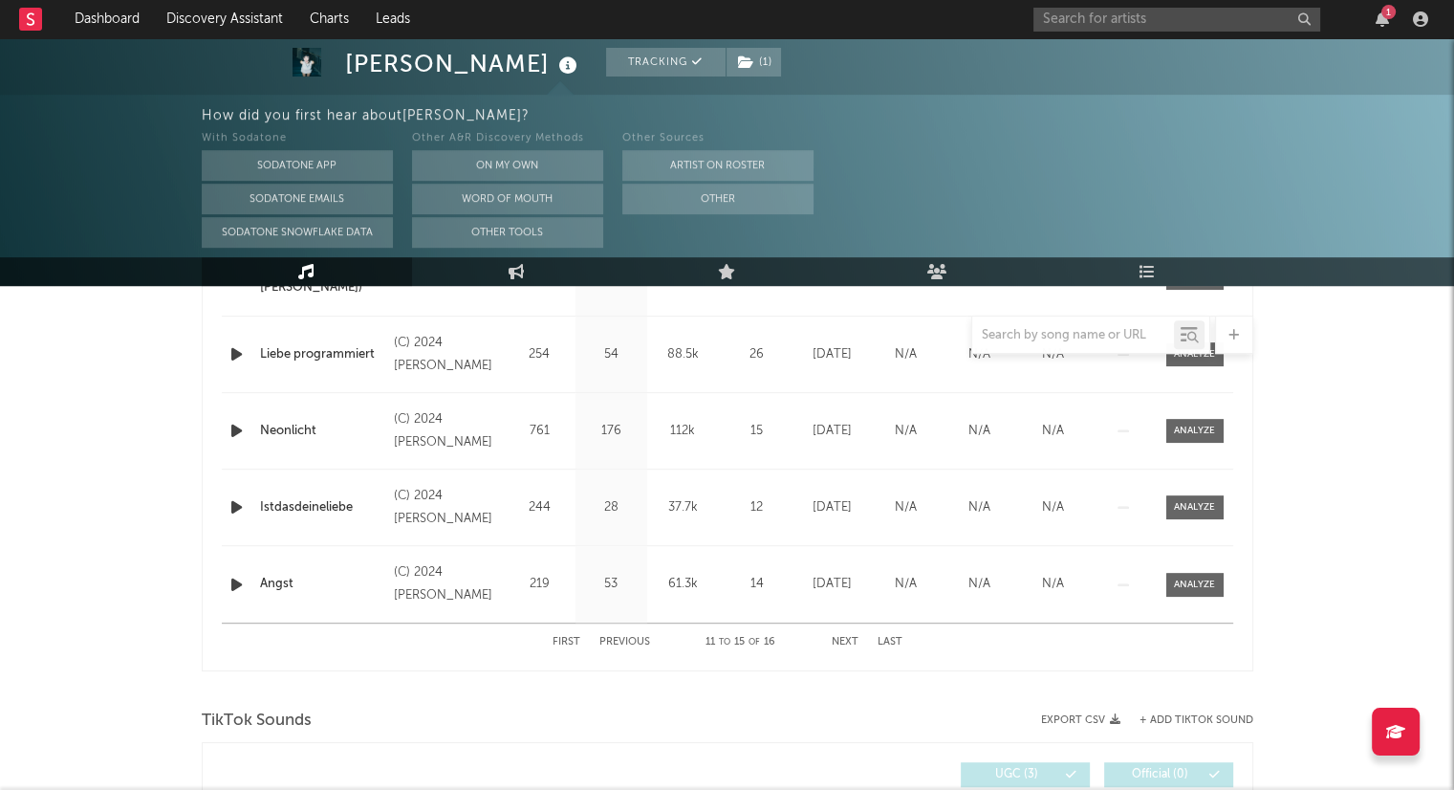
click at [842, 642] on button "Next" at bounding box center [845, 642] width 27 height 11
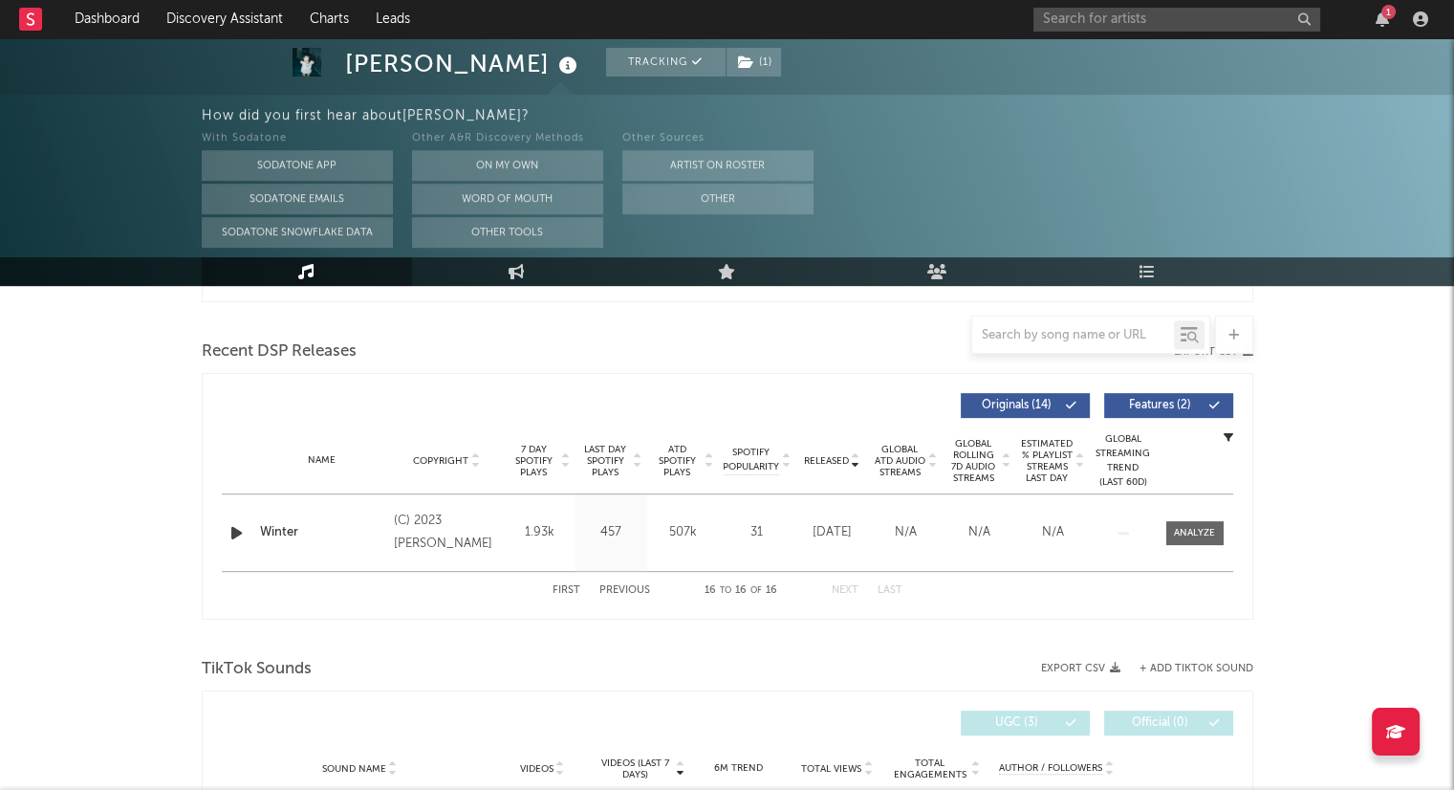
scroll to position [614, 0]
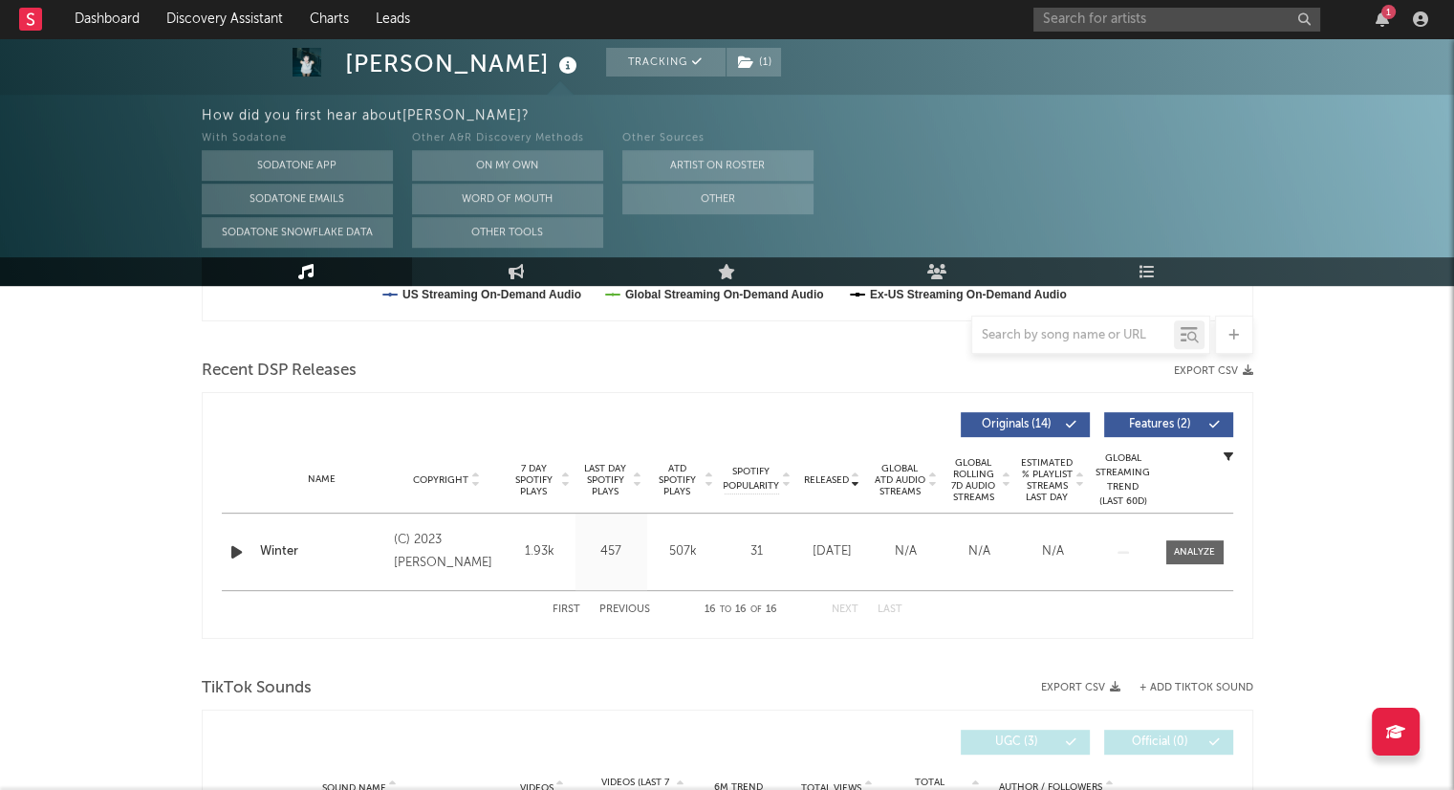
click at [564, 605] on button "First" at bounding box center [567, 609] width 28 height 11
